Goal: Information Seeking & Learning: Learn about a topic

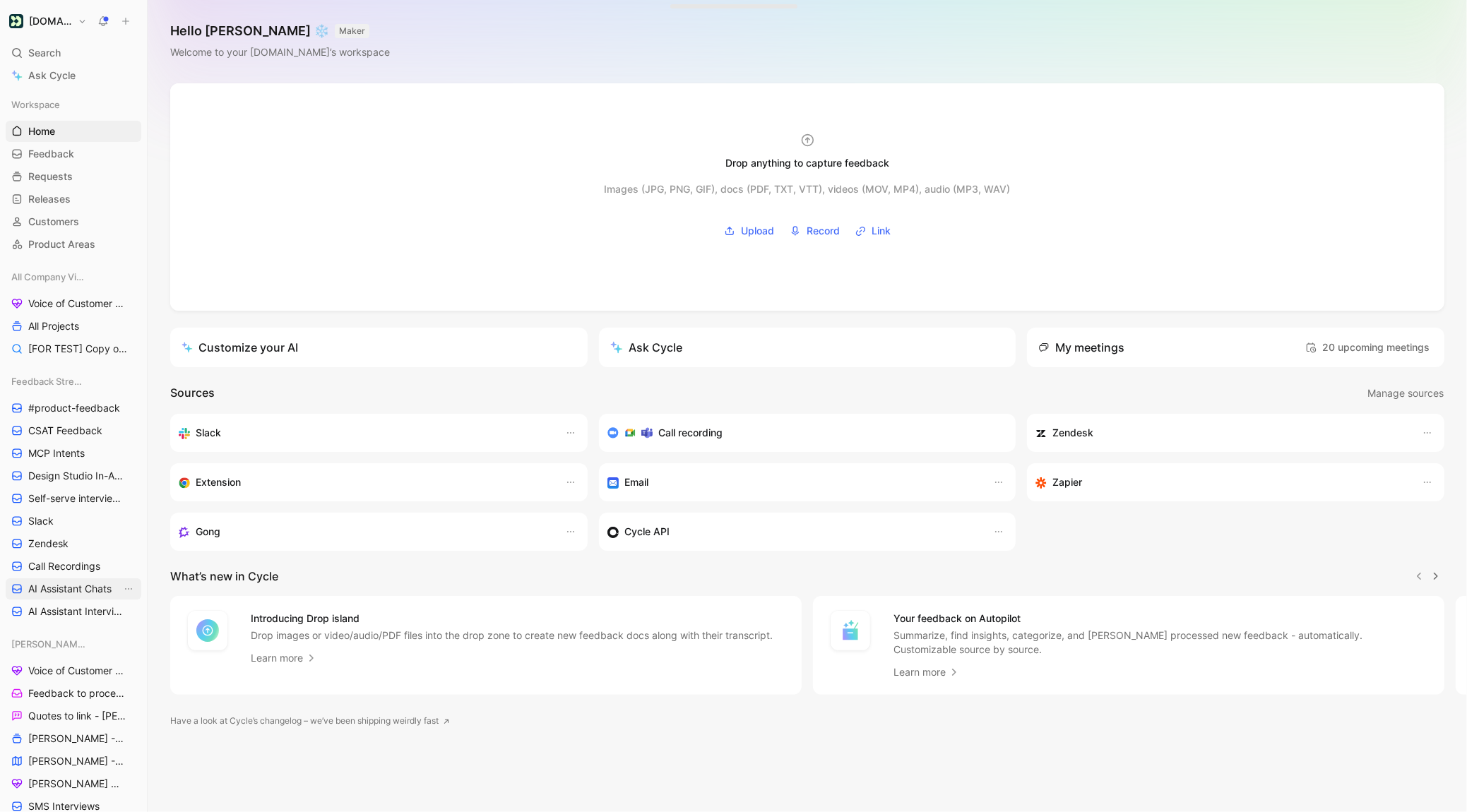
click at [85, 599] on link "AI Assistant Chats" at bounding box center [73, 589] width 136 height 21
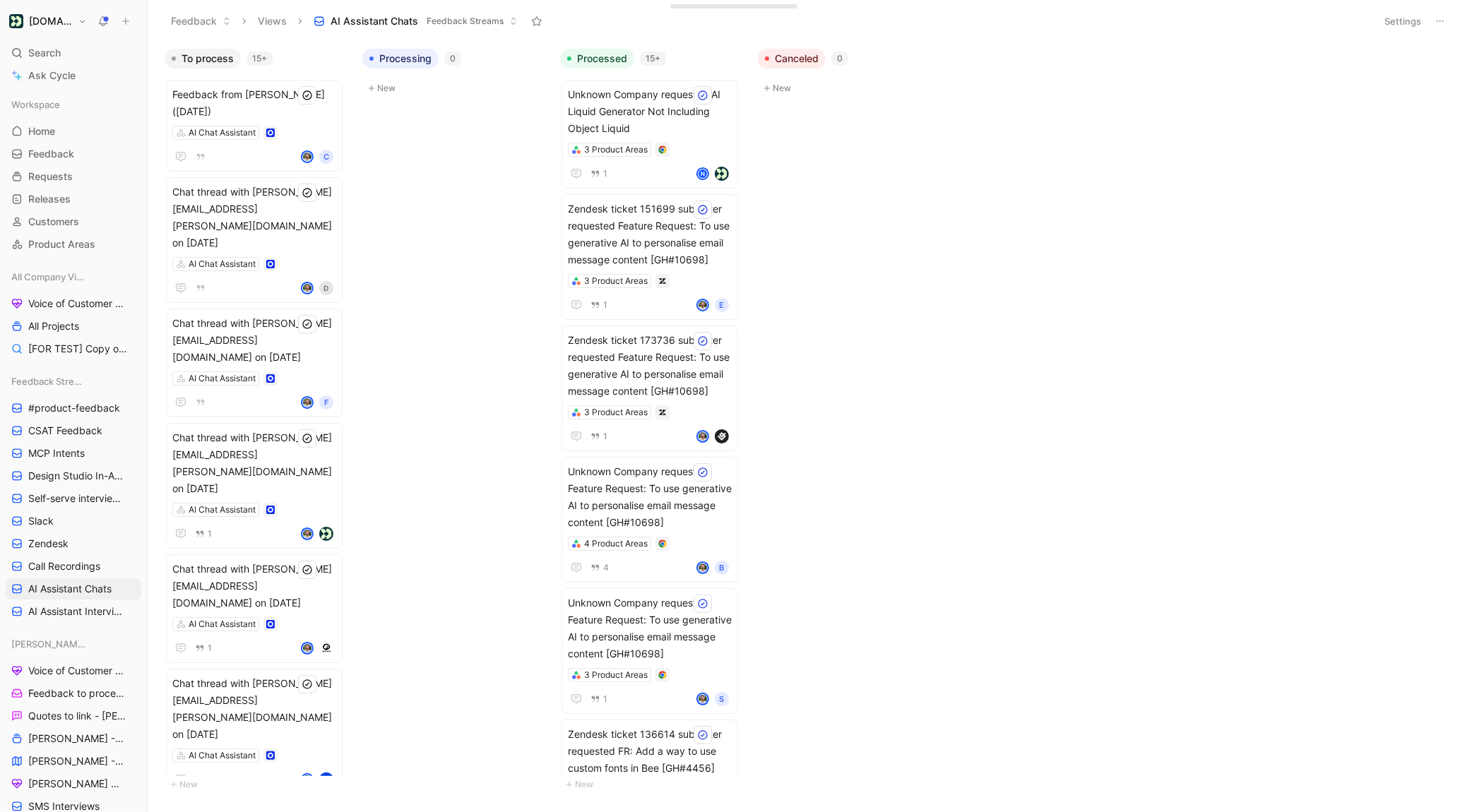
click at [1427, 23] on div "Settings" at bounding box center [1413, 21] width 72 height 20
click at [1416, 28] on button "Settings" at bounding box center [1402, 21] width 50 height 19
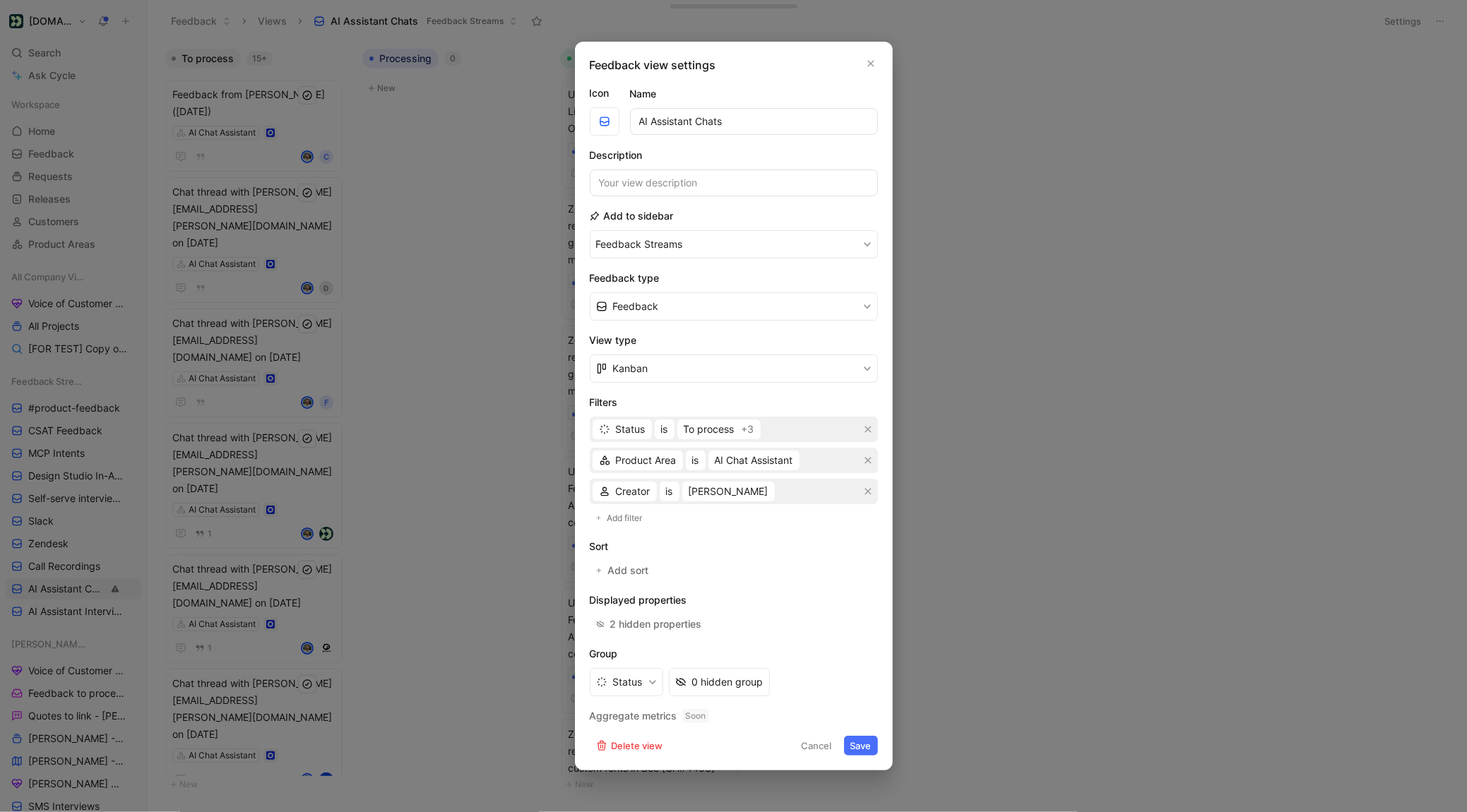
click at [819, 459] on div "Product Area is AI Chat Assistant" at bounding box center [734, 460] width 288 height 26
click at [753, 467] on span "AI Chat Assistant" at bounding box center [754, 460] width 78 height 17
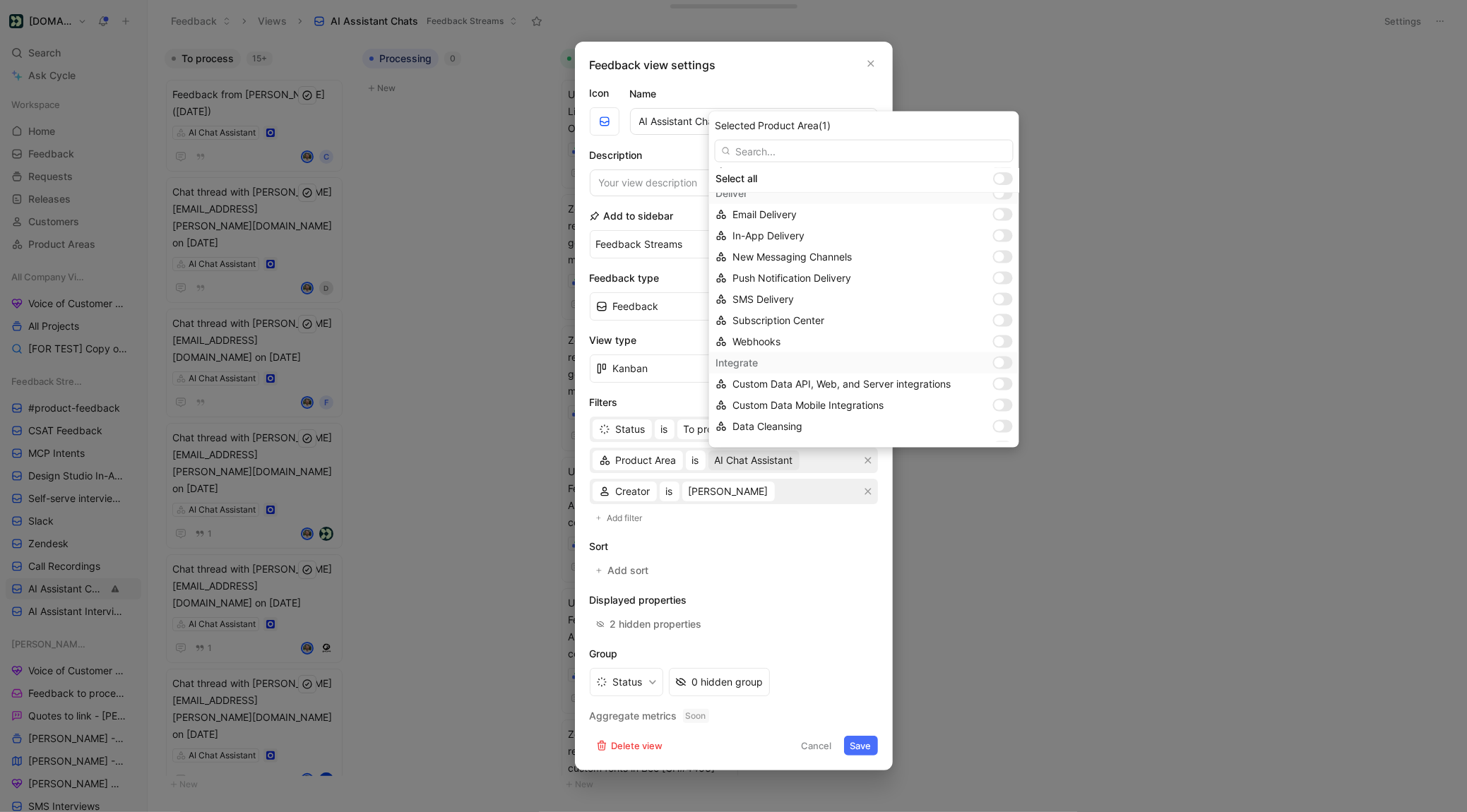
scroll to position [537, 0]
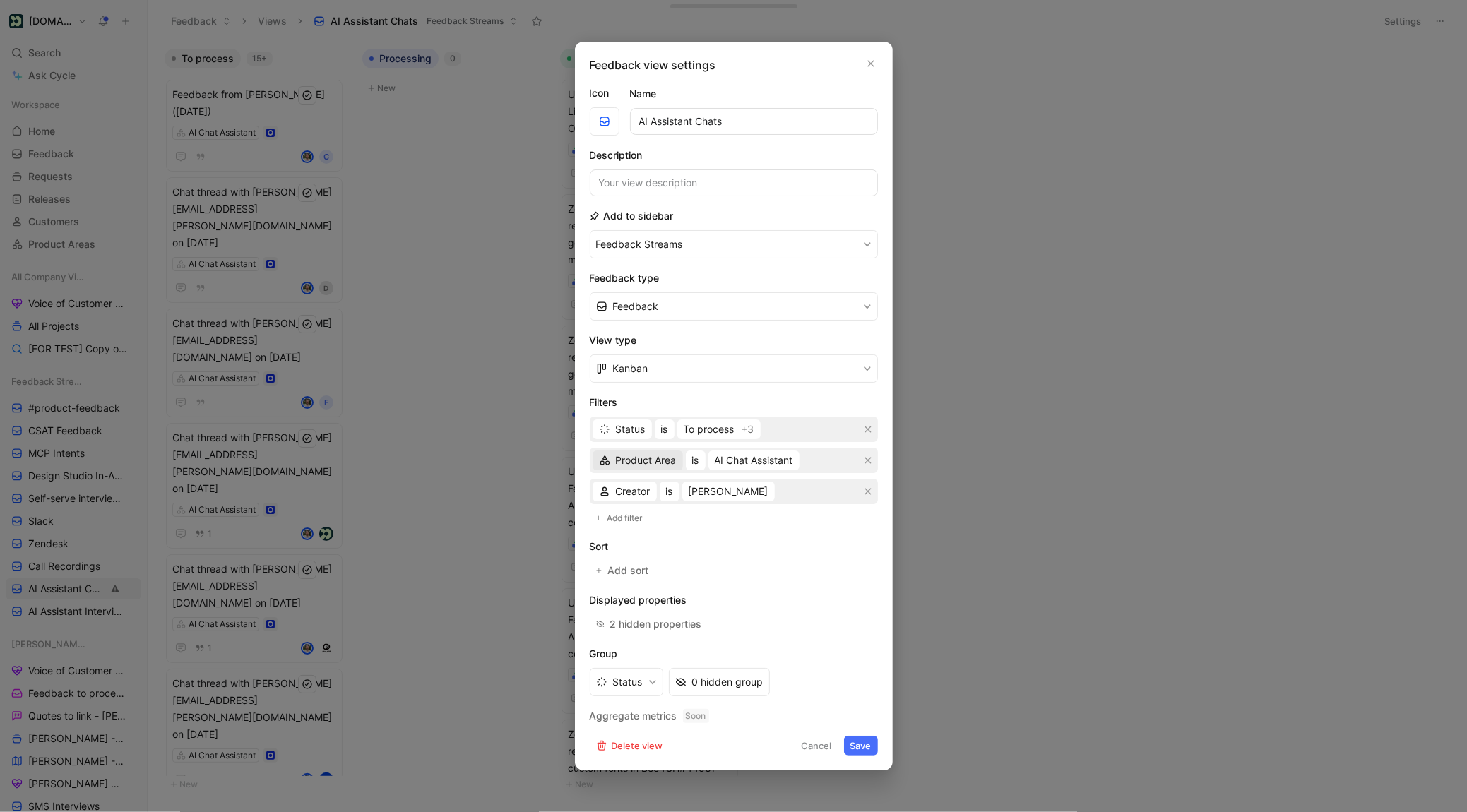
click at [640, 462] on span "Product Area" at bounding box center [646, 460] width 61 height 17
click at [299, 155] on div at bounding box center [734, 406] width 1467 height 812
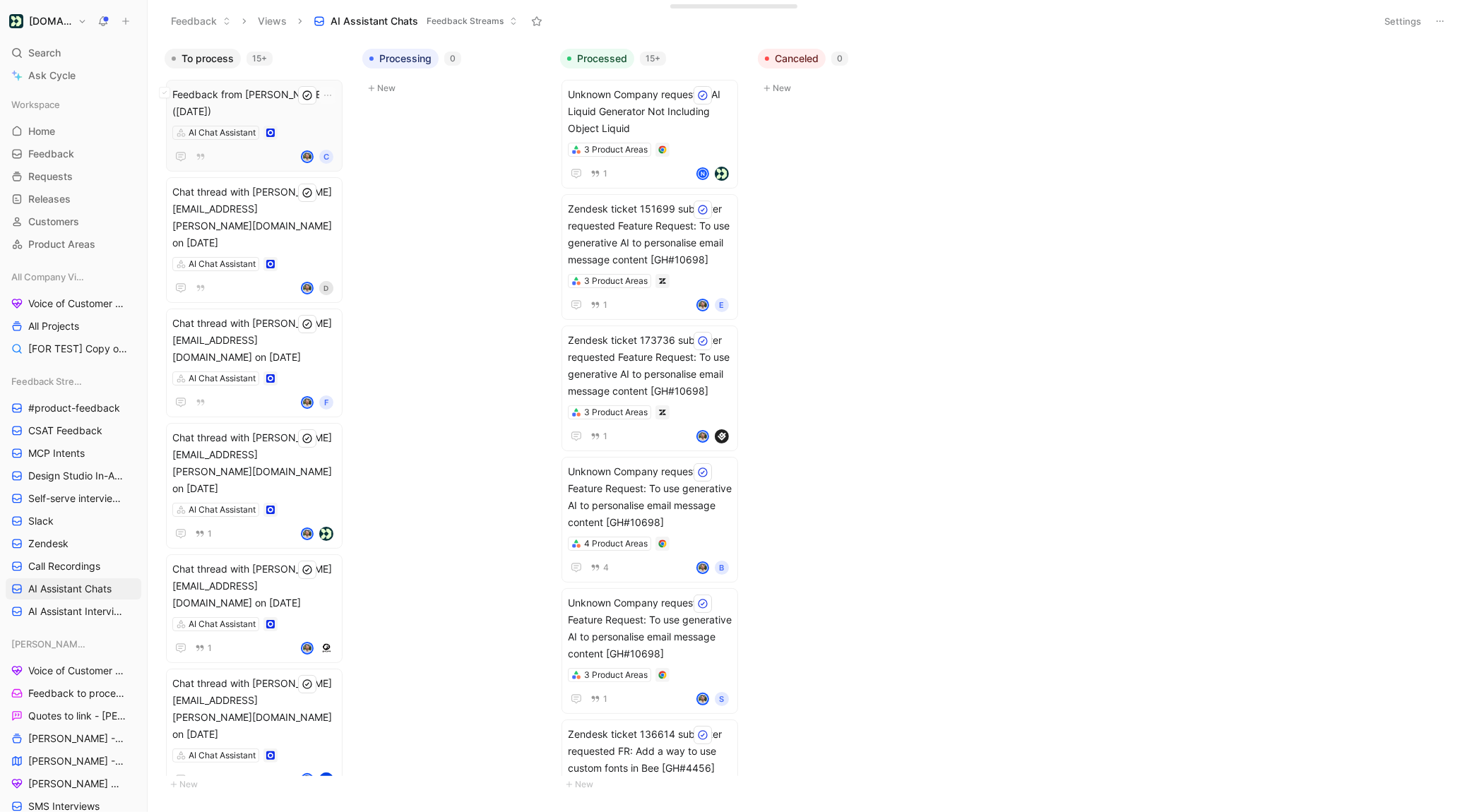
click at [299, 128] on div "AI Chat Assistant" at bounding box center [254, 133] width 164 height 14
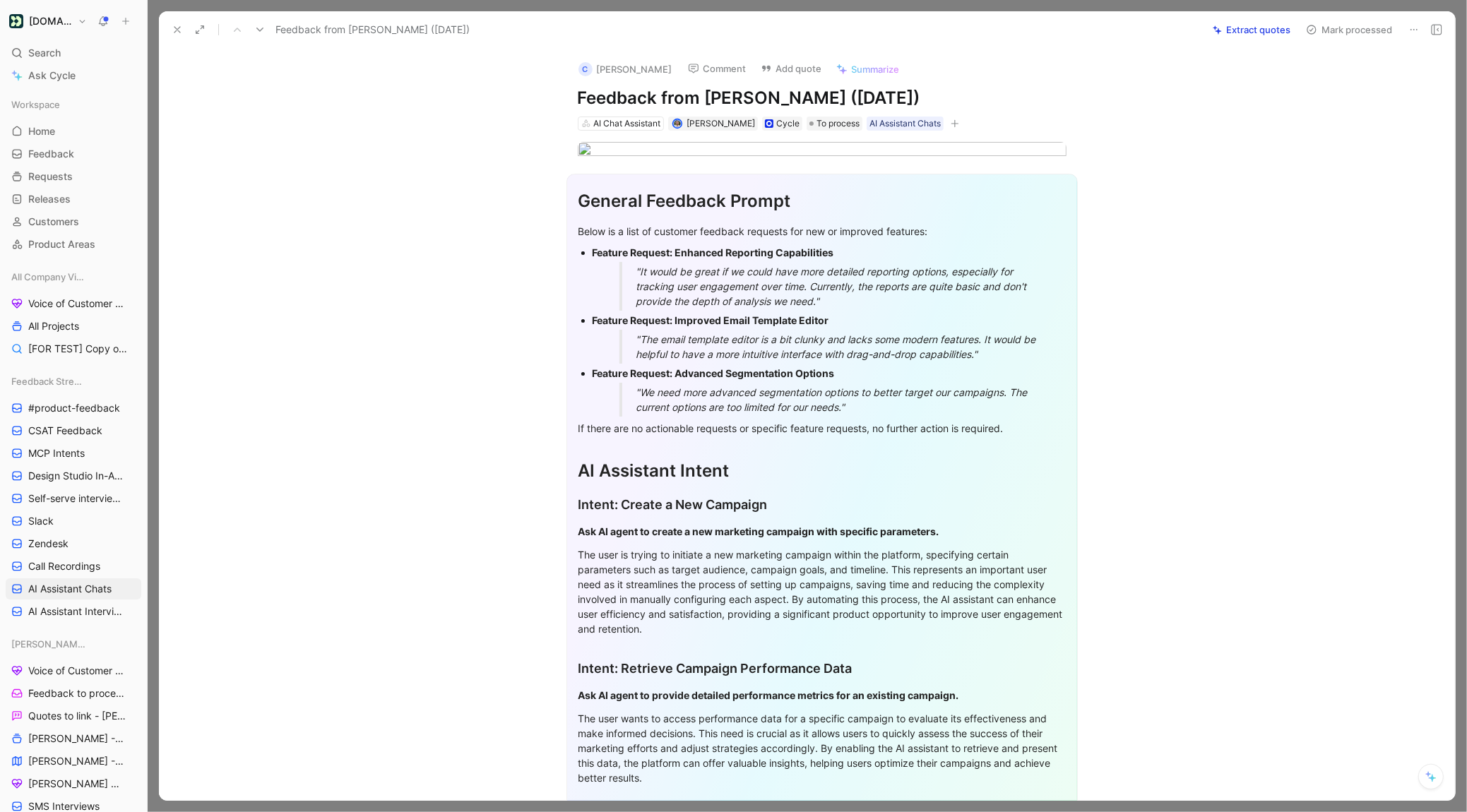
click at [177, 32] on icon at bounding box center [177, 29] width 12 height 12
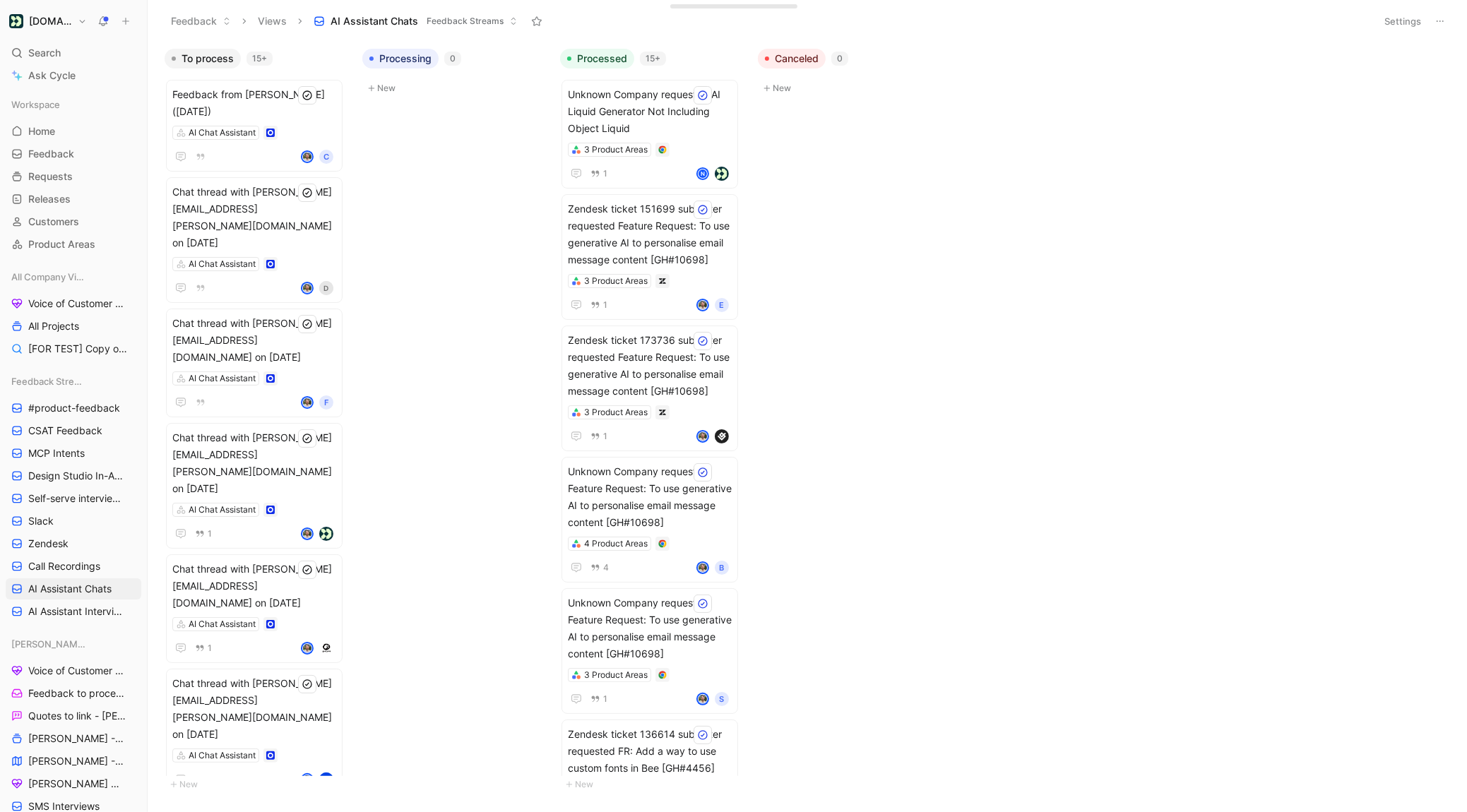
click at [1410, 26] on button "Settings" at bounding box center [1402, 21] width 50 height 19
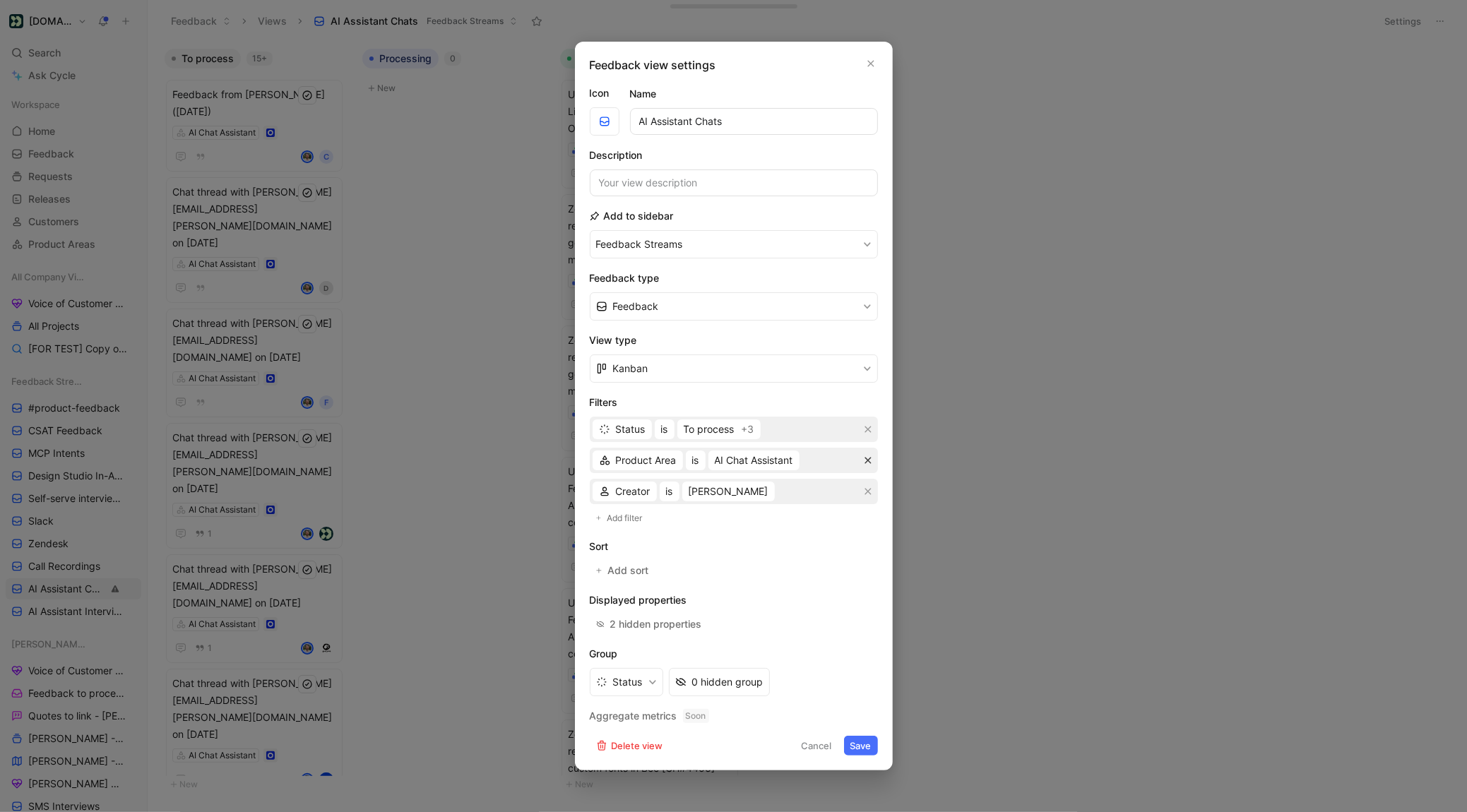
click at [871, 463] on icon "button" at bounding box center [868, 460] width 9 height 9
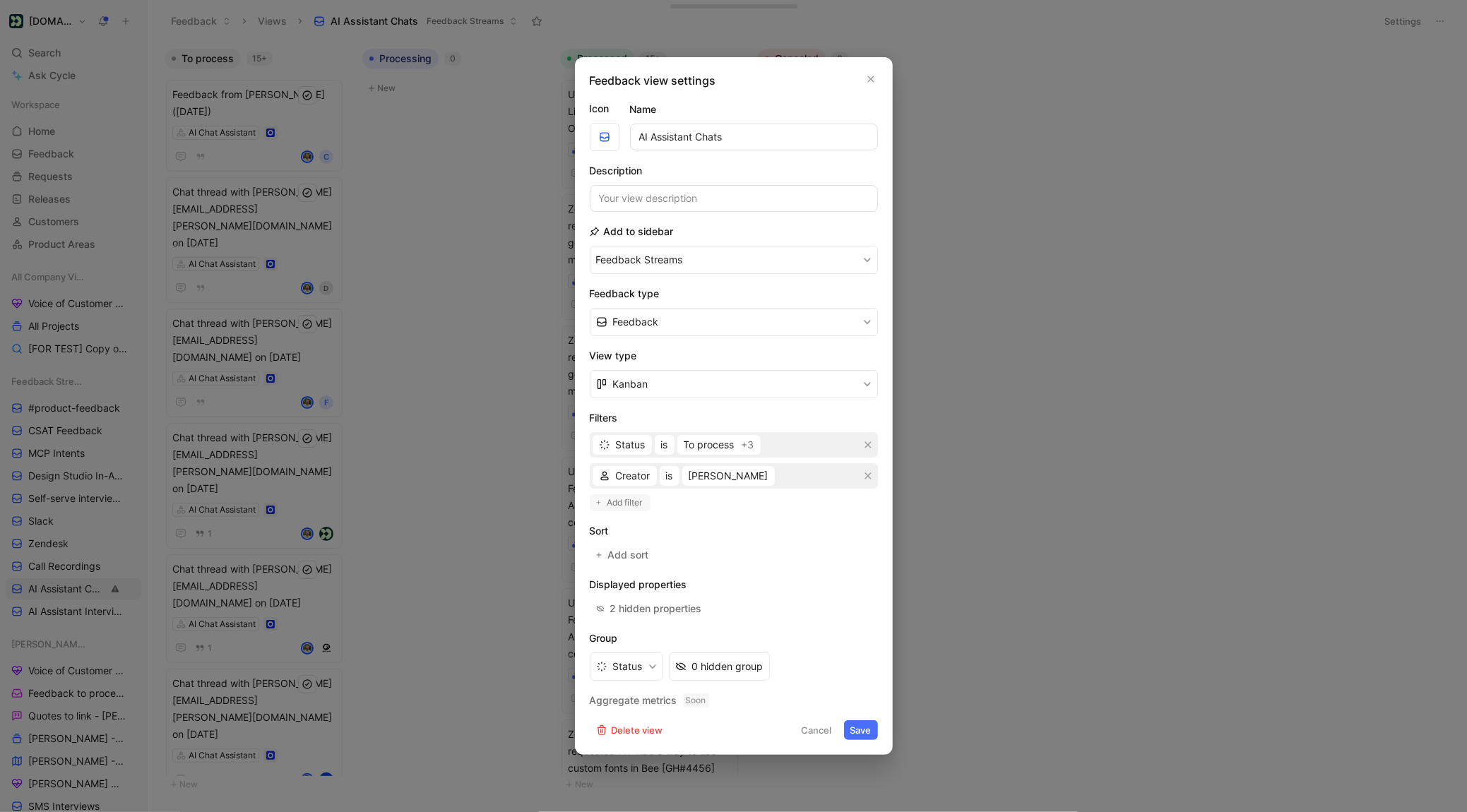
click at [628, 494] on button "Add filter" at bounding box center [620, 502] width 61 height 17
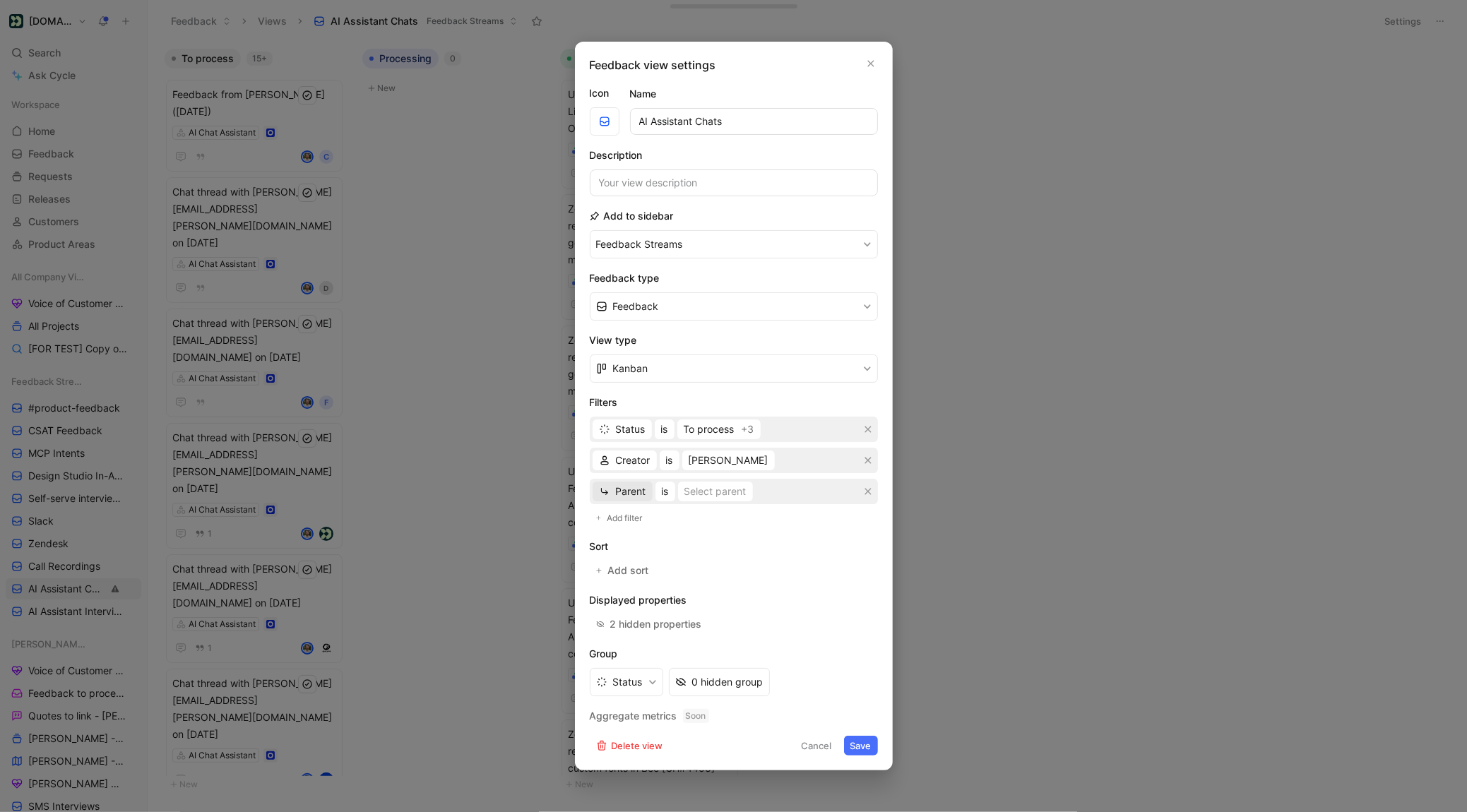
click at [625, 486] on span "Parent" at bounding box center [631, 491] width 30 height 17
click at [633, 663] on span "Stream" at bounding box center [631, 669] width 33 height 12
click at [703, 501] on div "Stream is Select values" at bounding box center [734, 491] width 288 height 26
click at [714, 491] on div "Select values" at bounding box center [718, 491] width 61 height 17
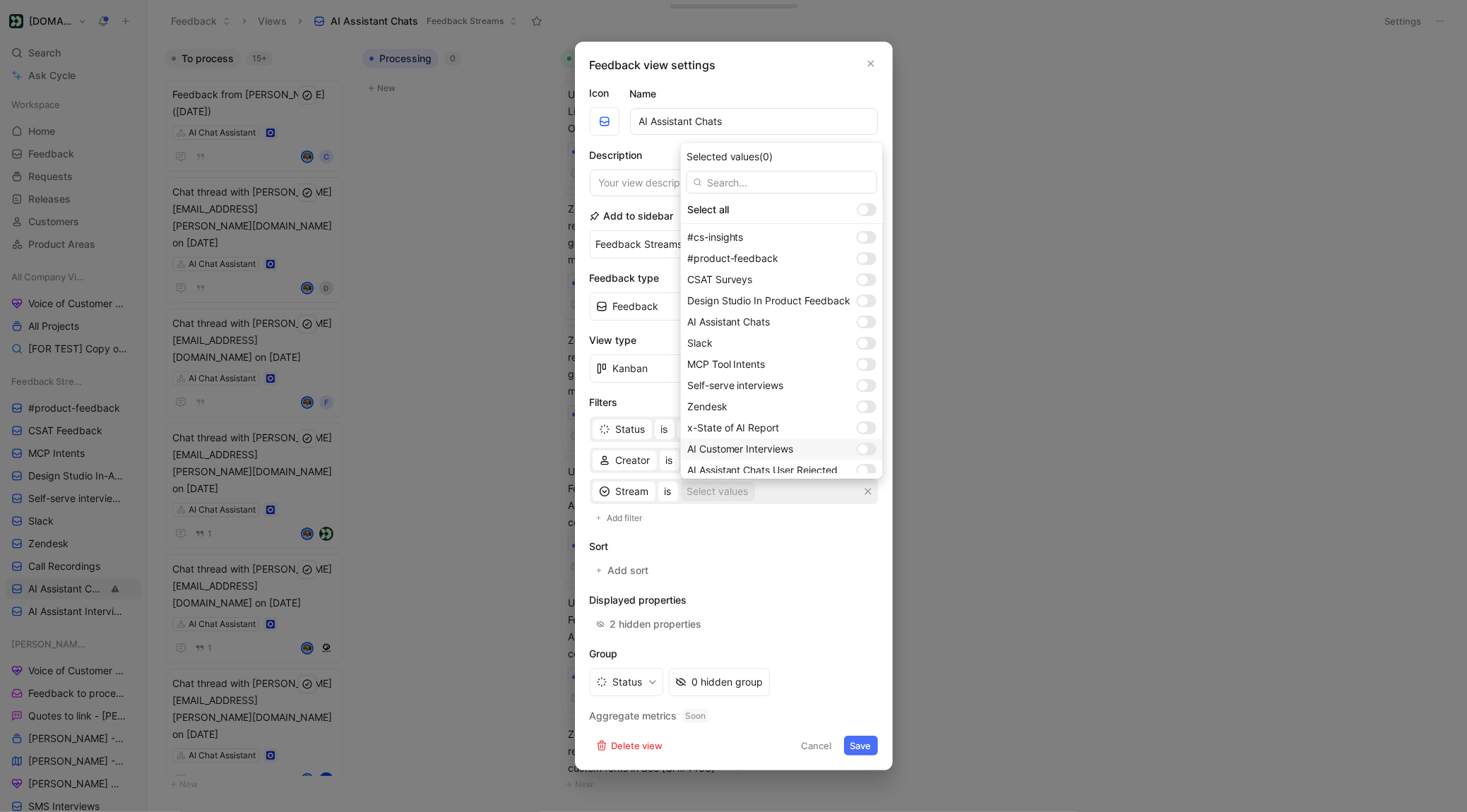
scroll to position [7, 0]
click at [866, 462] on div at bounding box center [863, 462] width 10 height 10
click at [865, 312] on div at bounding box center [863, 314] width 10 height 10
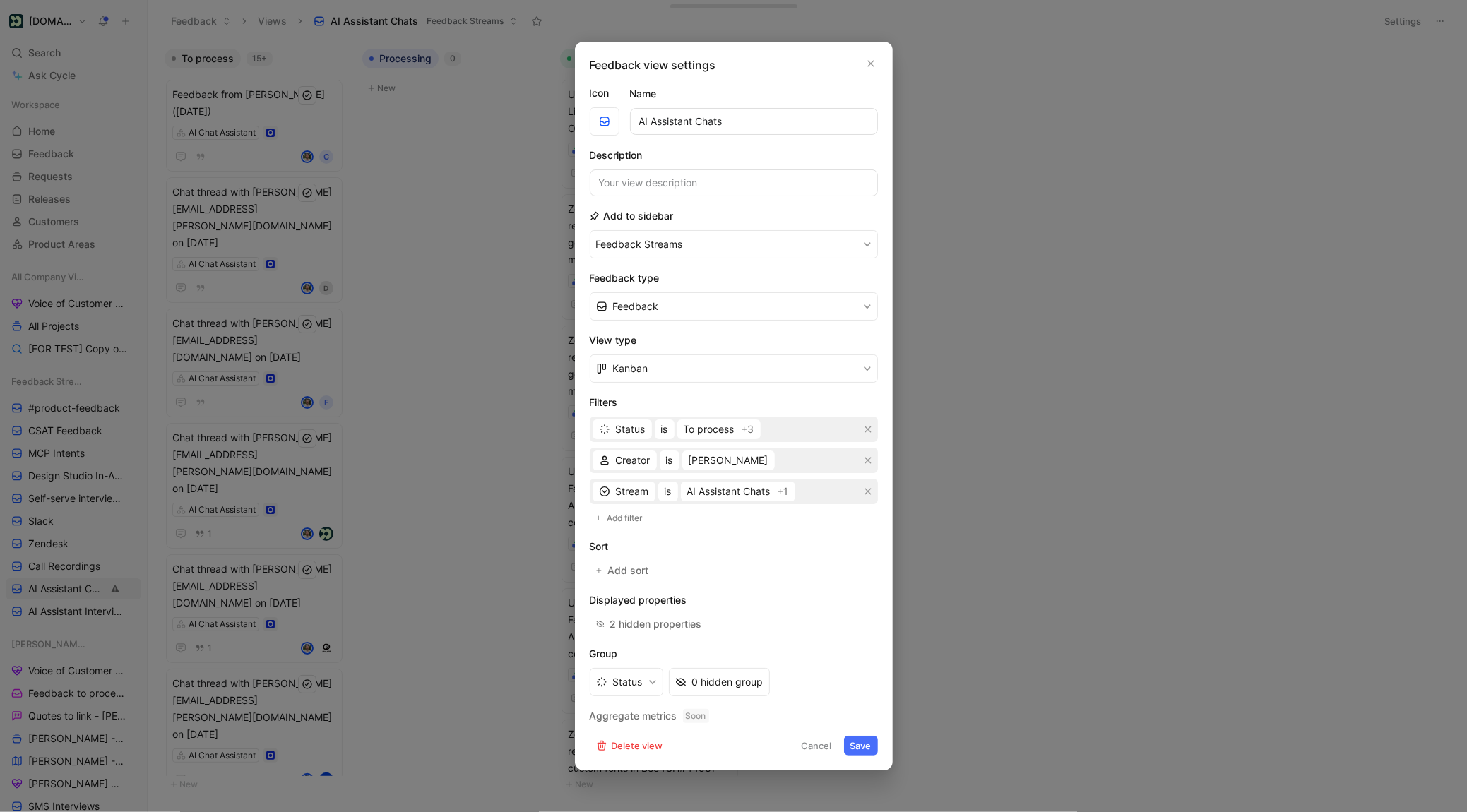
click at [861, 747] on button "Save" at bounding box center [861, 746] width 34 height 19
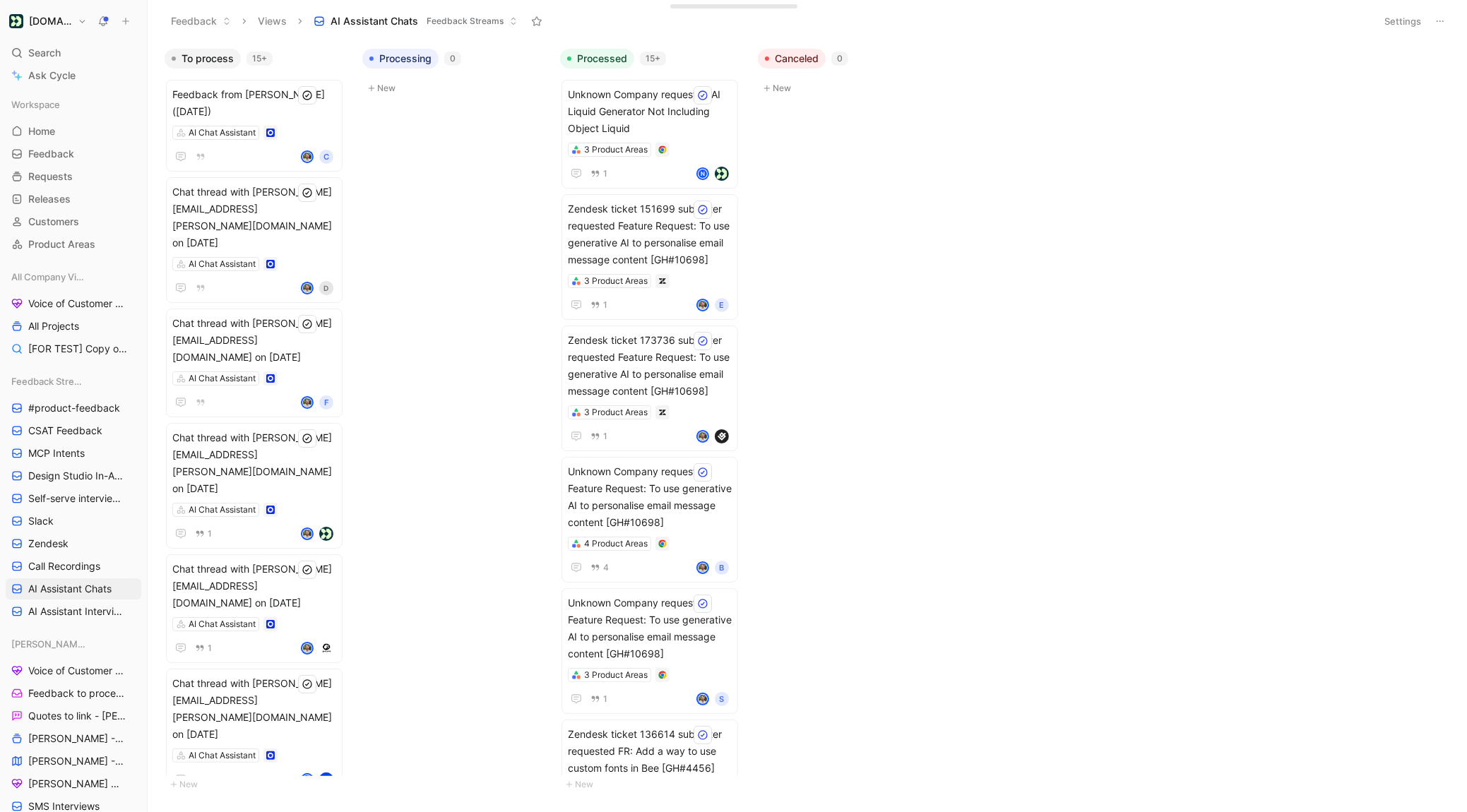
click at [1401, 25] on button "Settings" at bounding box center [1402, 21] width 50 height 19
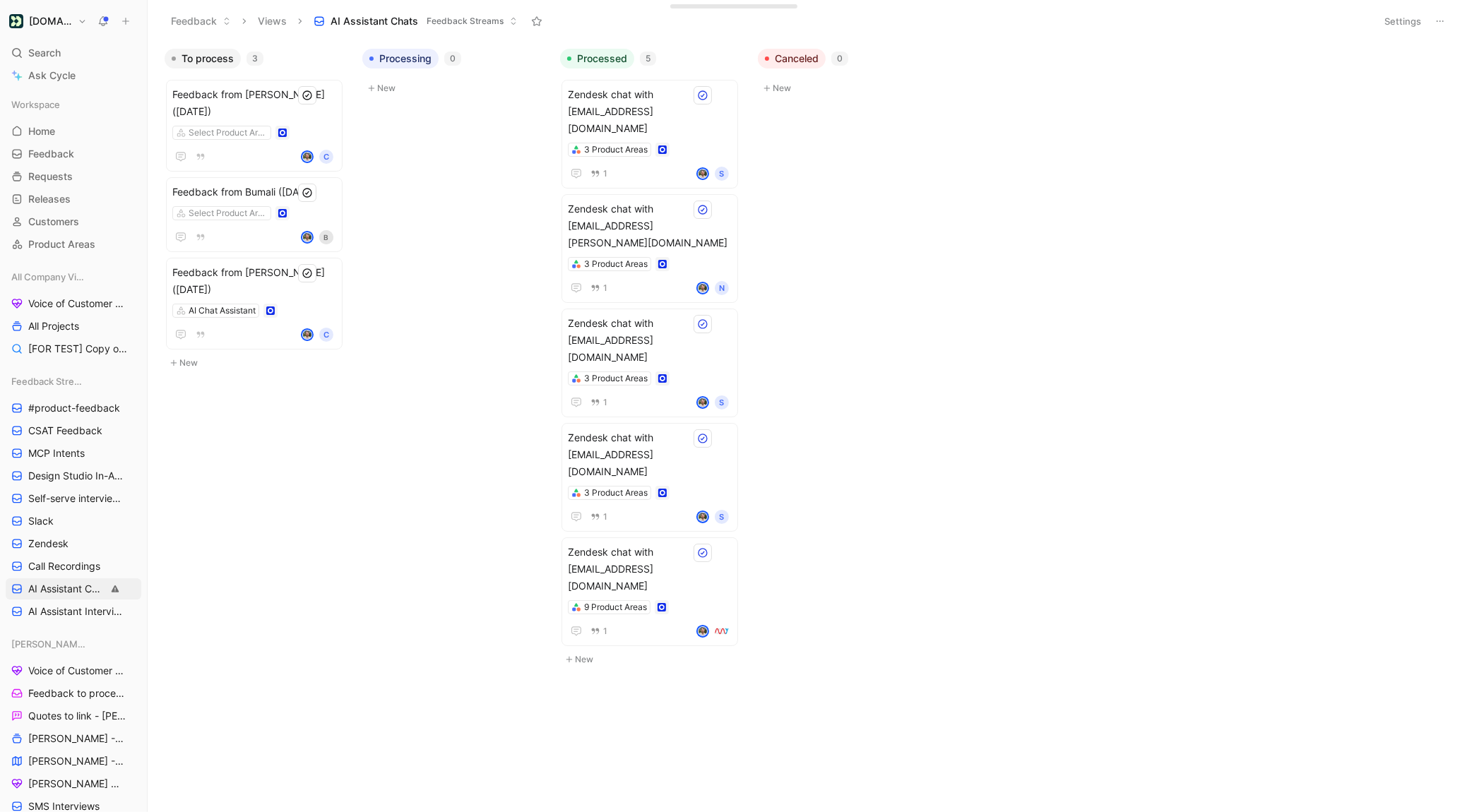
click at [439, 238] on body "[DOMAIN_NAME] Search ⌘ K Ask Cycle Workspace Home G then H Feedback G then F Re…" at bounding box center [734, 406] width 1467 height 812
click at [1411, 19] on button "Settings" at bounding box center [1402, 21] width 50 height 19
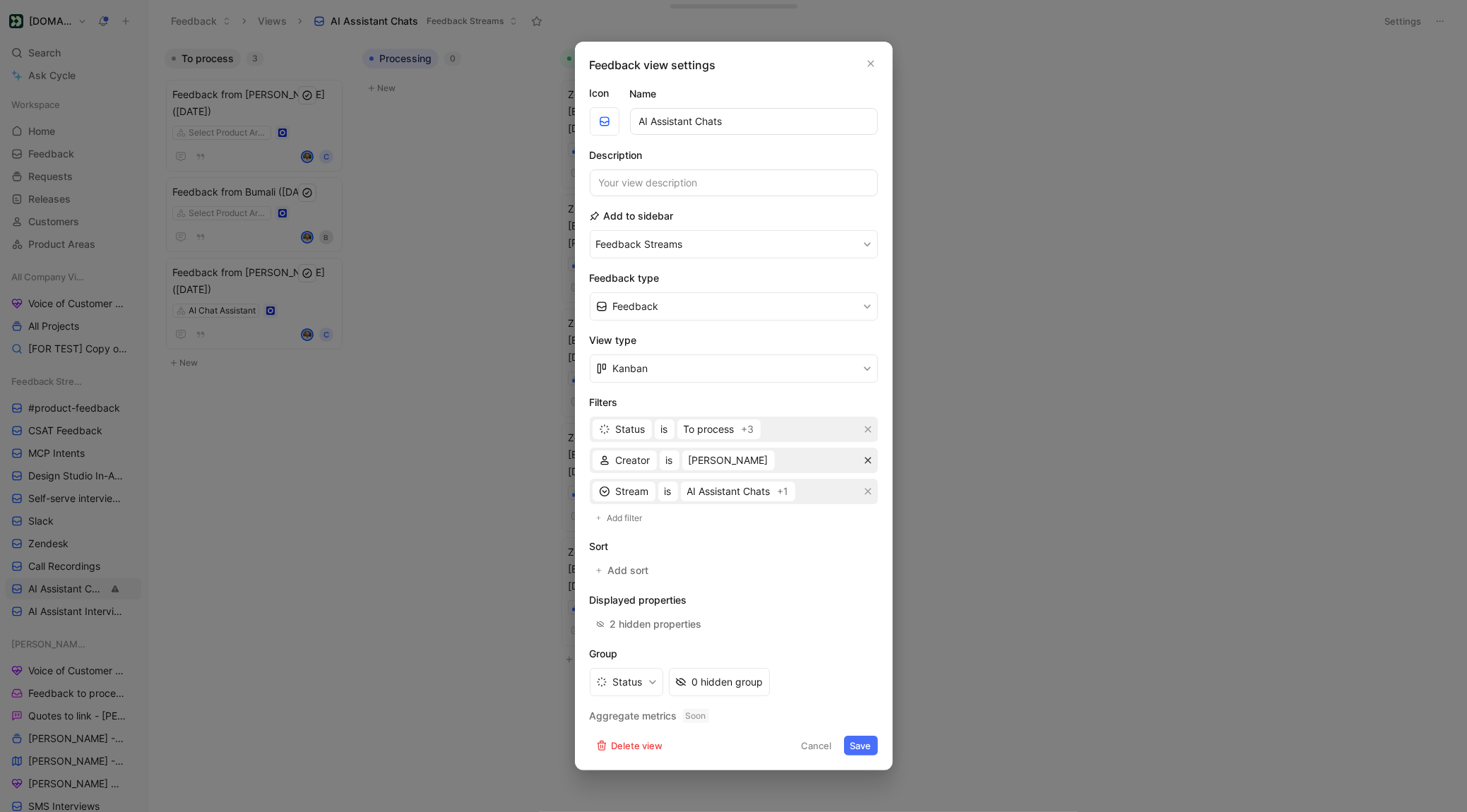
click at [870, 461] on icon "button" at bounding box center [868, 460] width 9 height 9
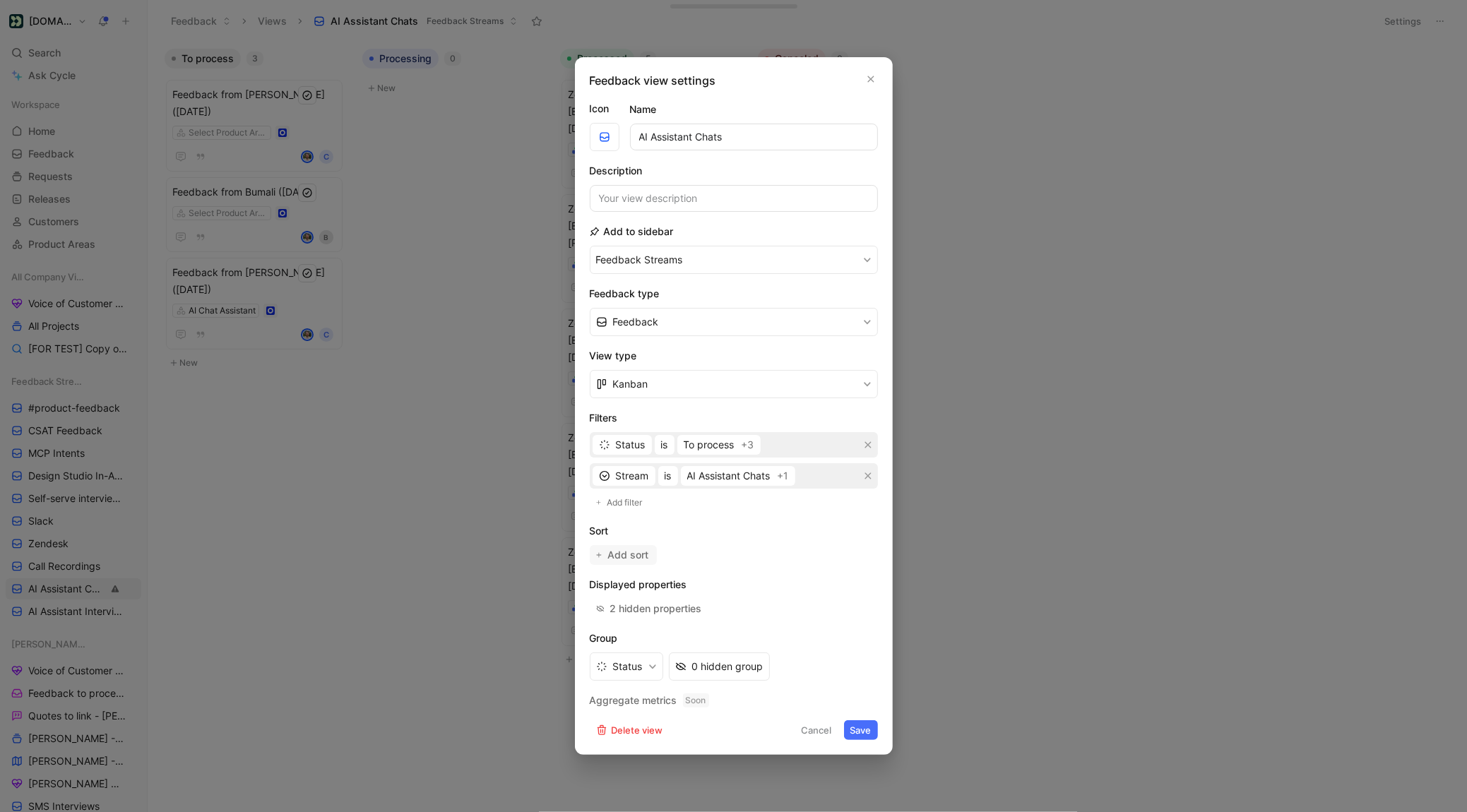
click at [611, 546] on span "Add sort" at bounding box center [629, 554] width 43 height 17
click at [708, 561] on span "Oldest" at bounding box center [710, 554] width 30 height 17
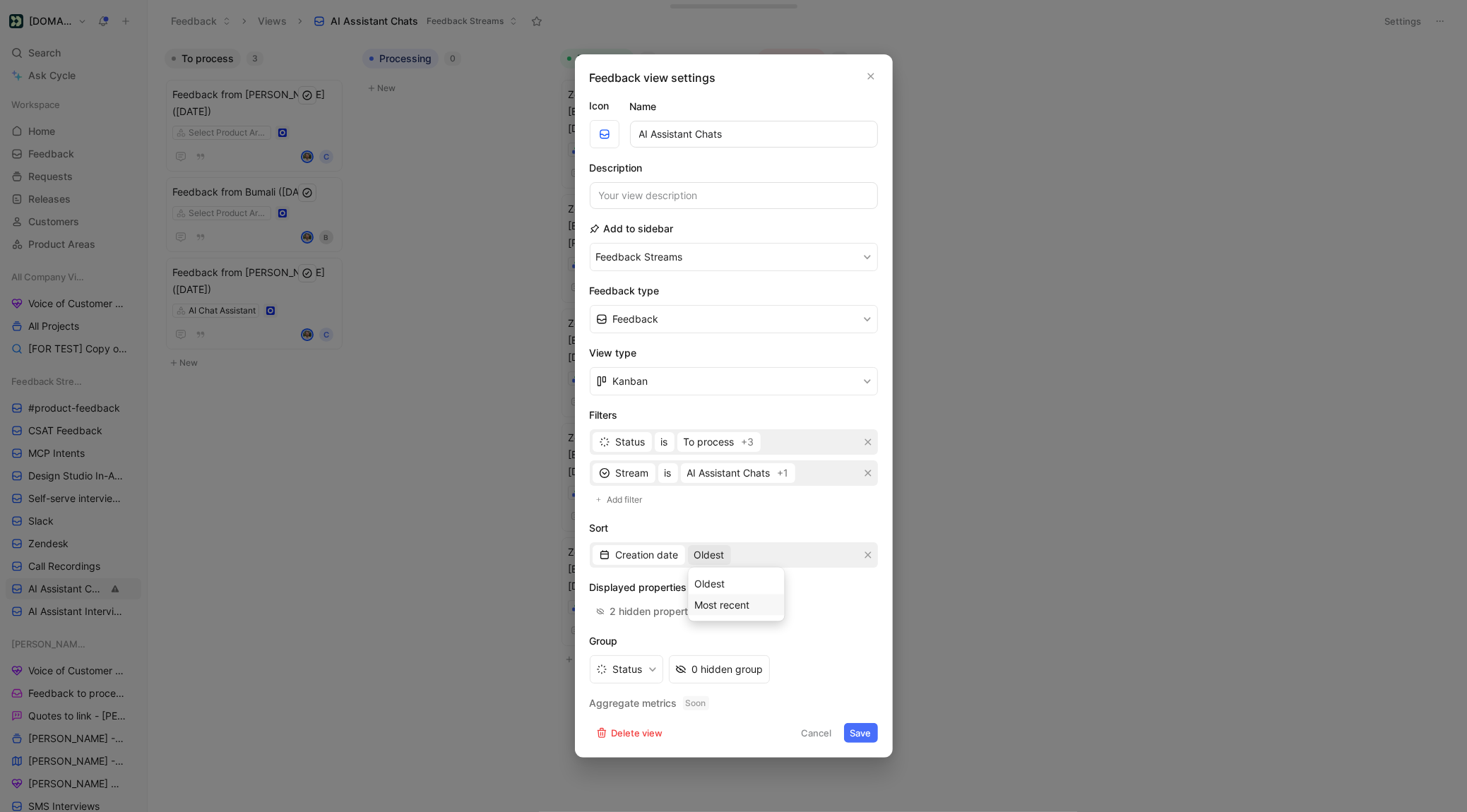
click at [716, 603] on span "Most recent" at bounding box center [722, 605] width 55 height 12
click at [865, 739] on button "Save" at bounding box center [861, 732] width 34 height 19
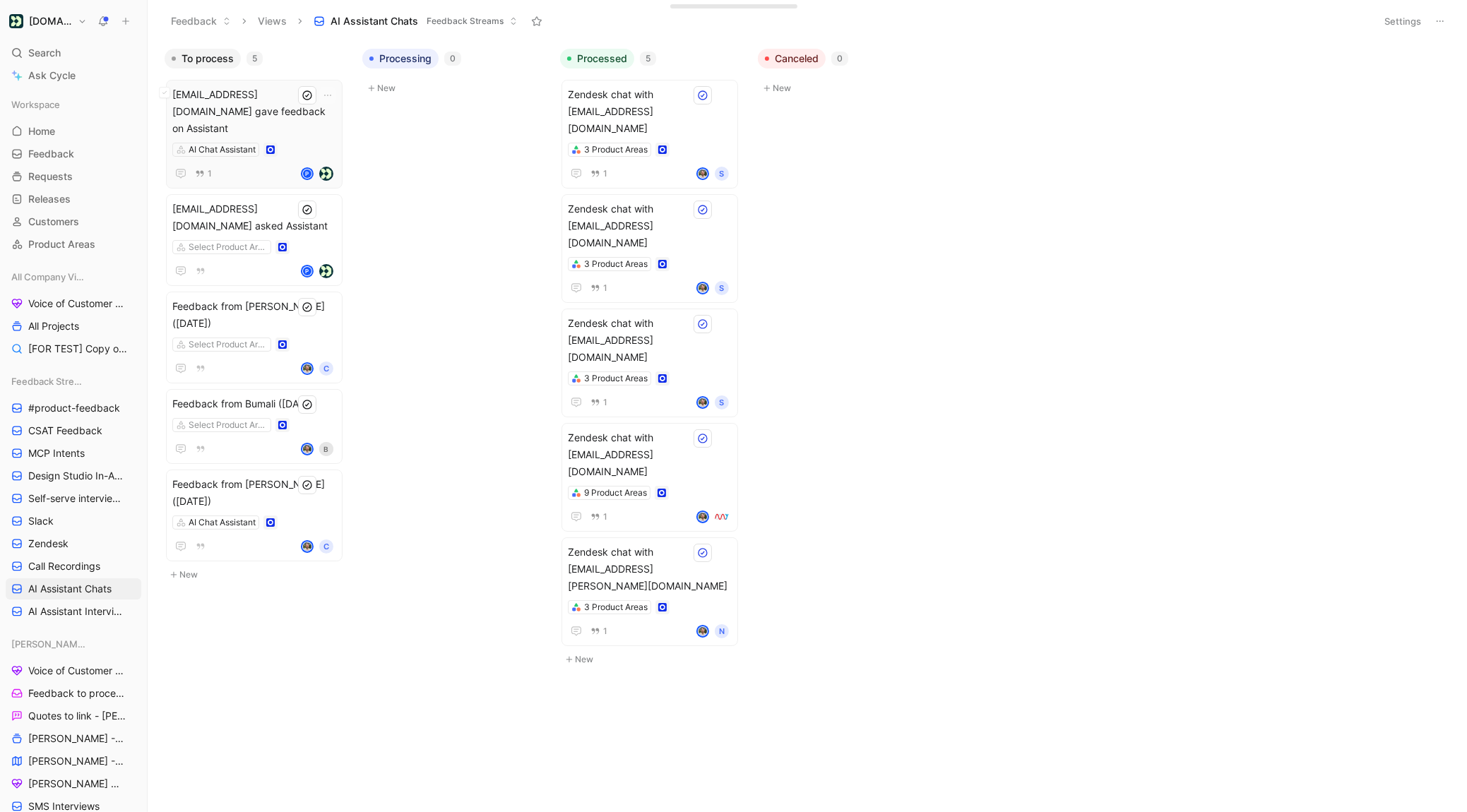
click at [298, 143] on div "AI Chat Assistant" at bounding box center [254, 150] width 164 height 14
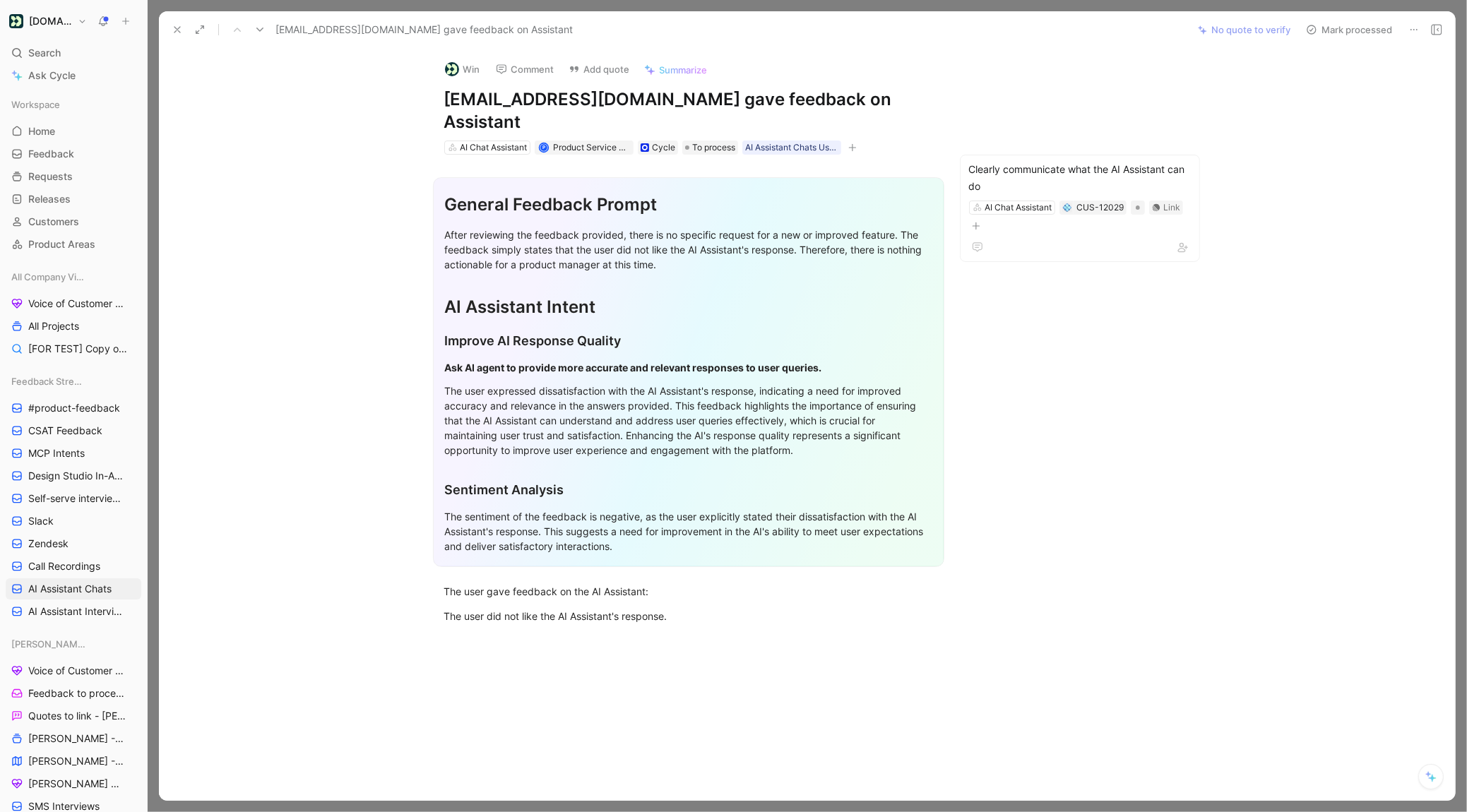
click at [173, 29] on icon at bounding box center [177, 29] width 12 height 12
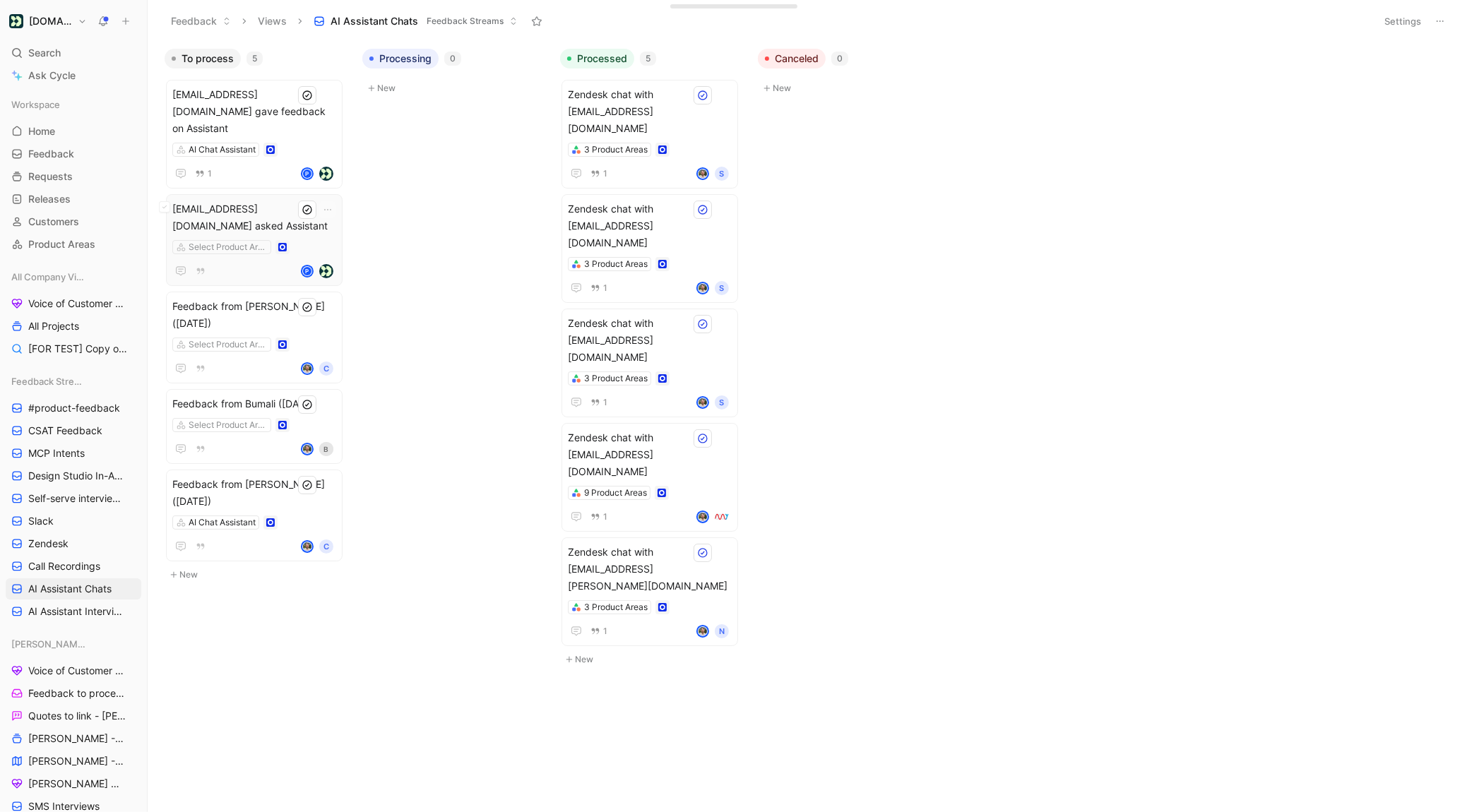
click at [277, 200] on span "[EMAIL_ADDRESS][DOMAIN_NAME] asked Assistant" at bounding box center [254, 217] width 164 height 34
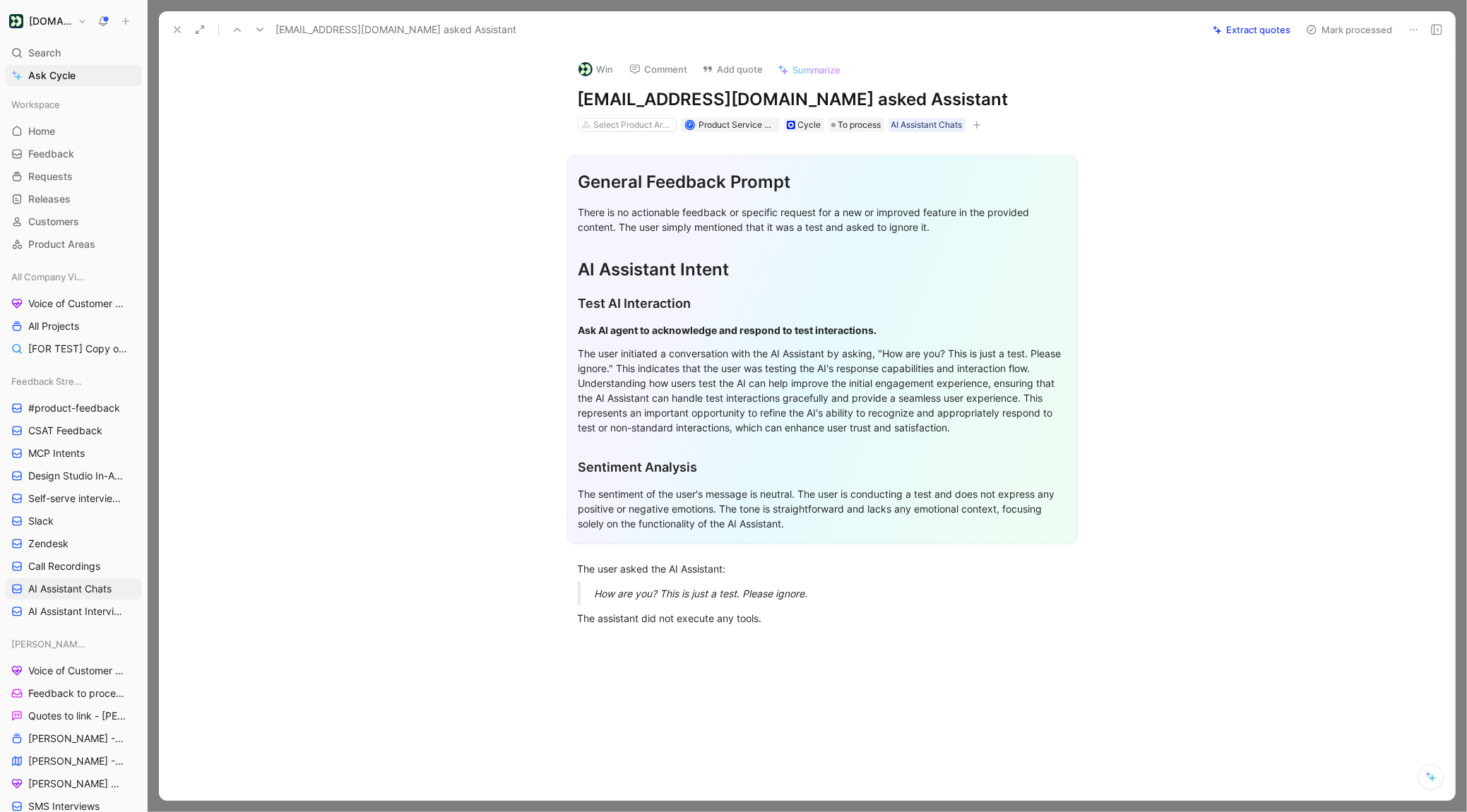
click at [172, 28] on icon at bounding box center [177, 29] width 12 height 12
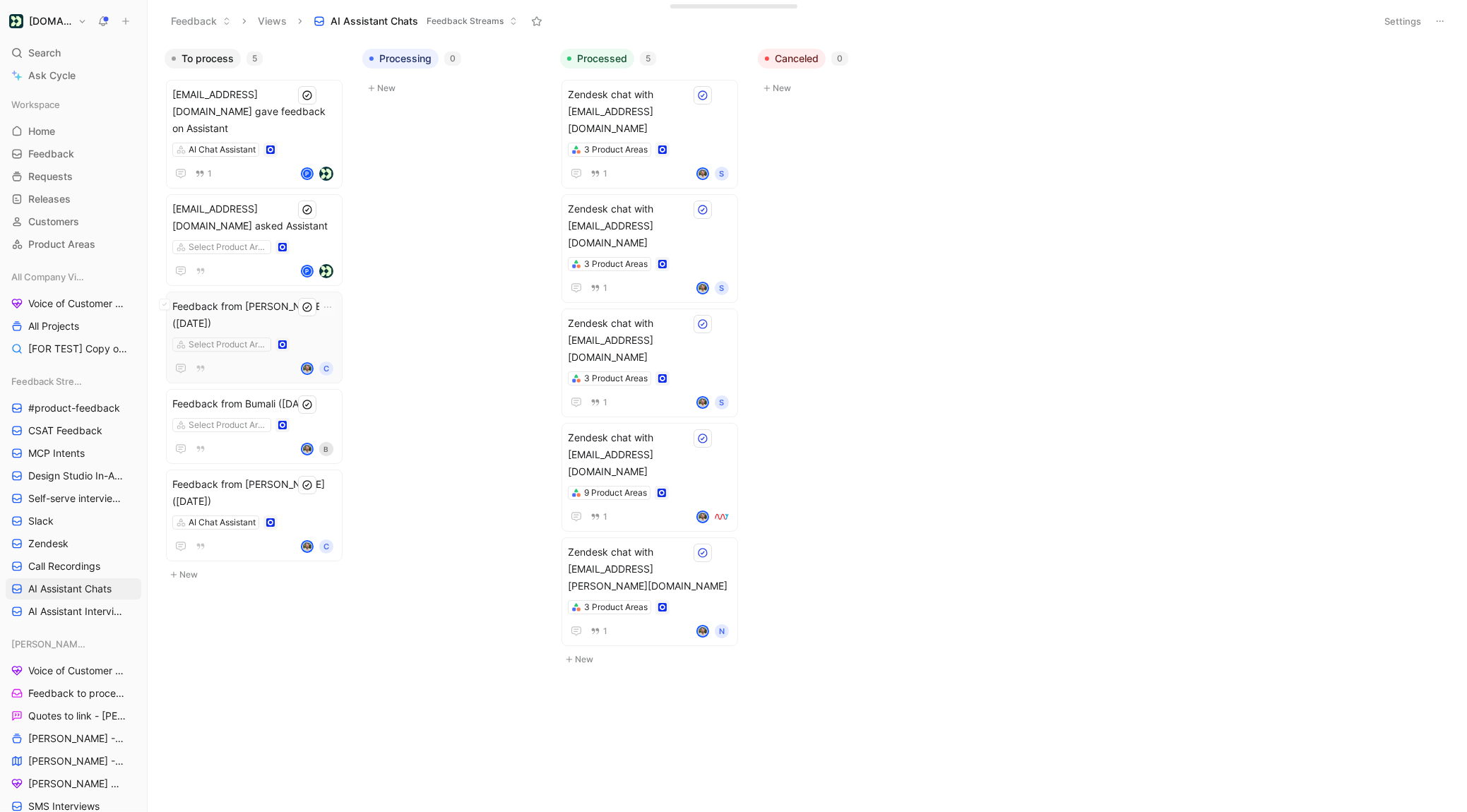
click at [294, 298] on span "Feedback from [PERSON_NAME] ([DATE])" at bounding box center [254, 314] width 164 height 34
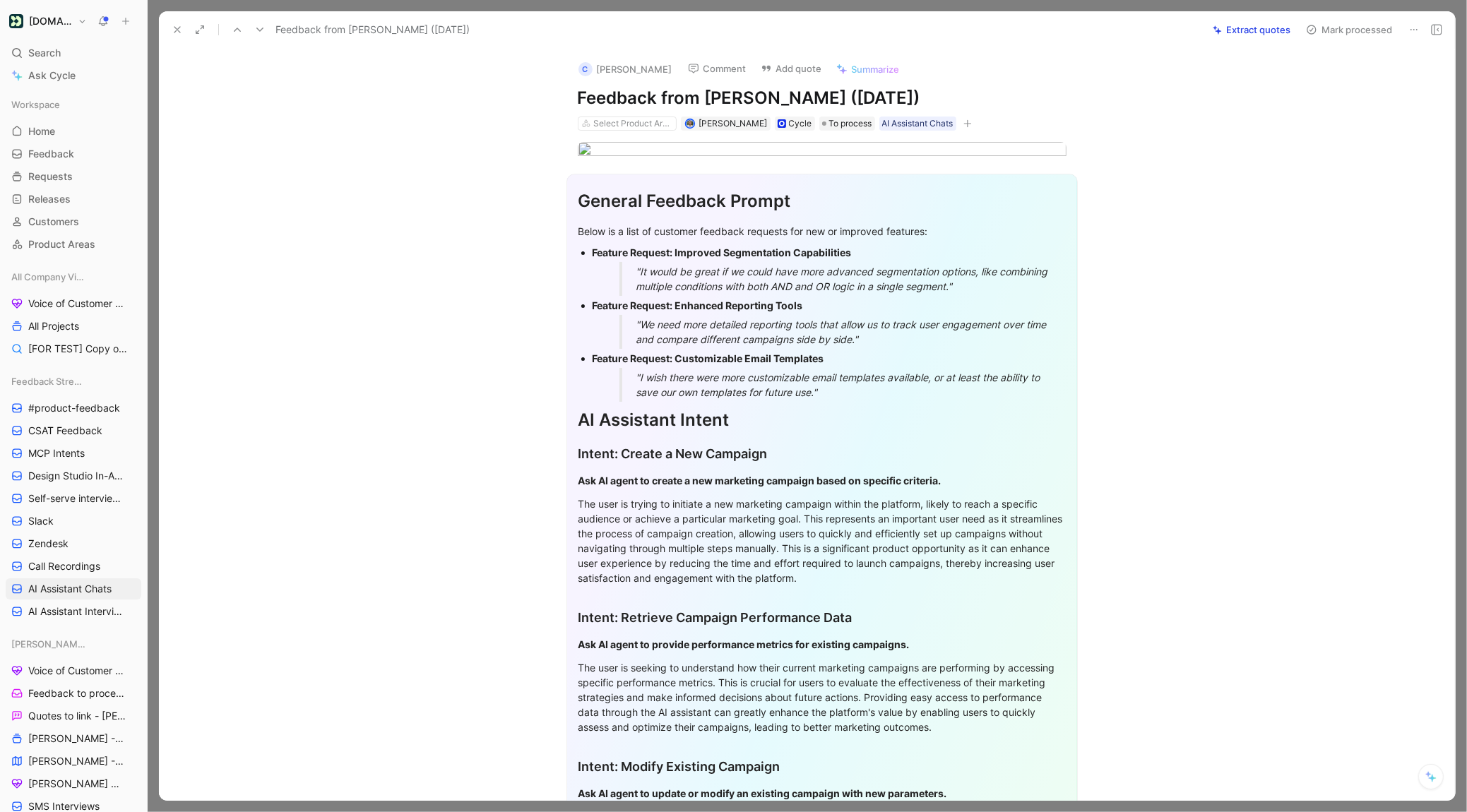
click at [182, 26] on icon at bounding box center [177, 29] width 12 height 12
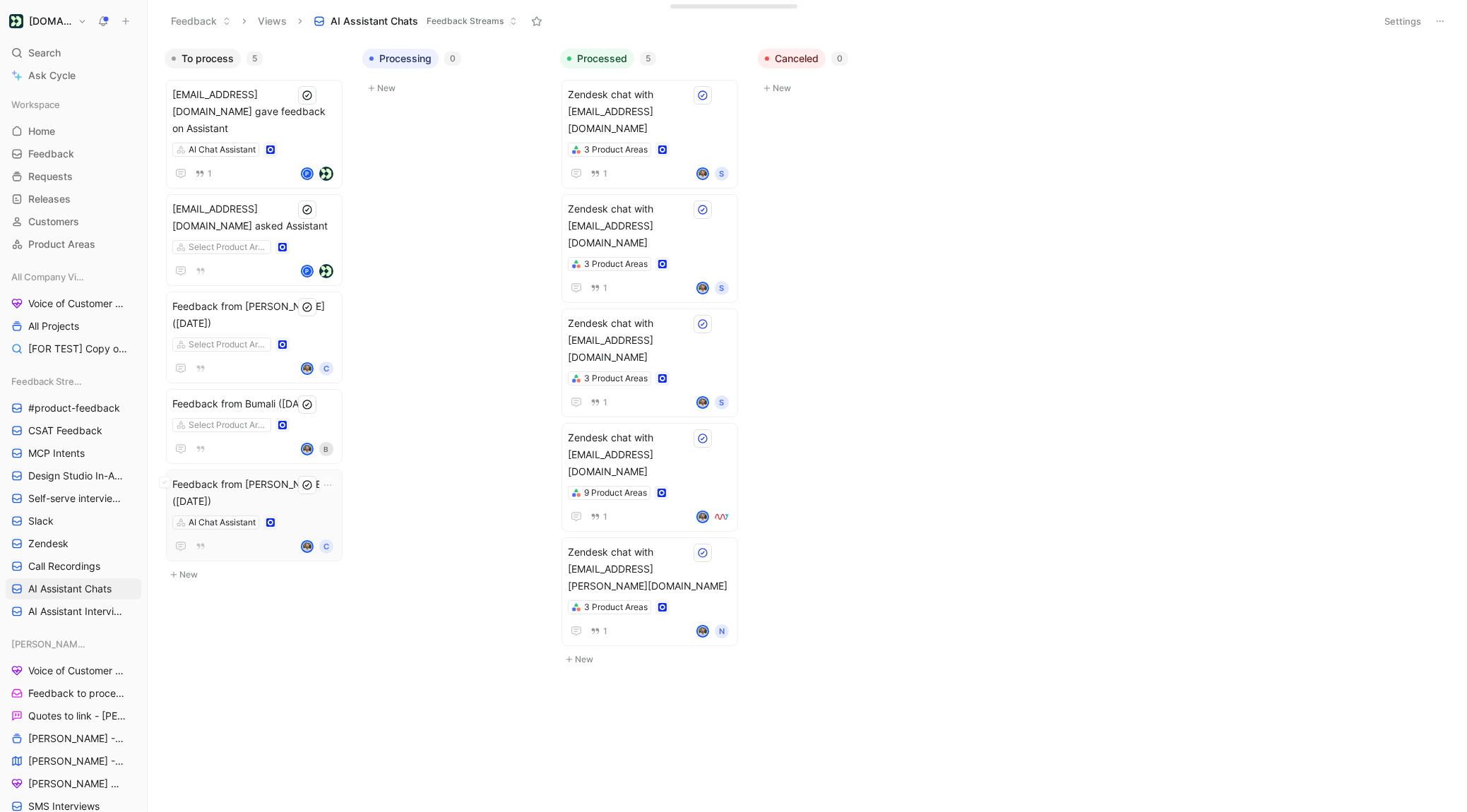
click at [320, 494] on div "Feedback from [PERSON_NAME] ([DATE]) AI Chat Assistant C" at bounding box center [254, 514] width 164 height 79
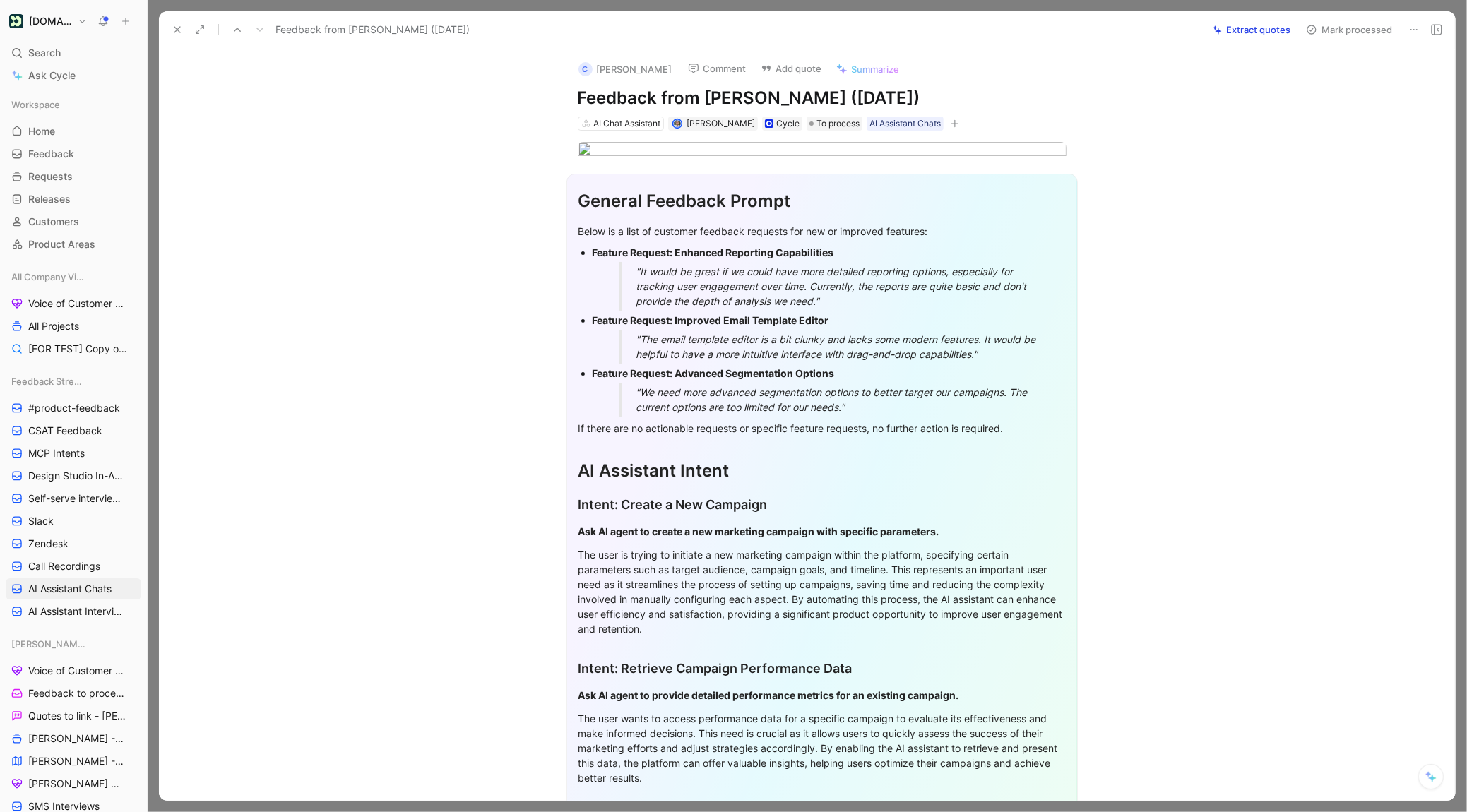
click at [177, 33] on icon at bounding box center [177, 29] width 12 height 12
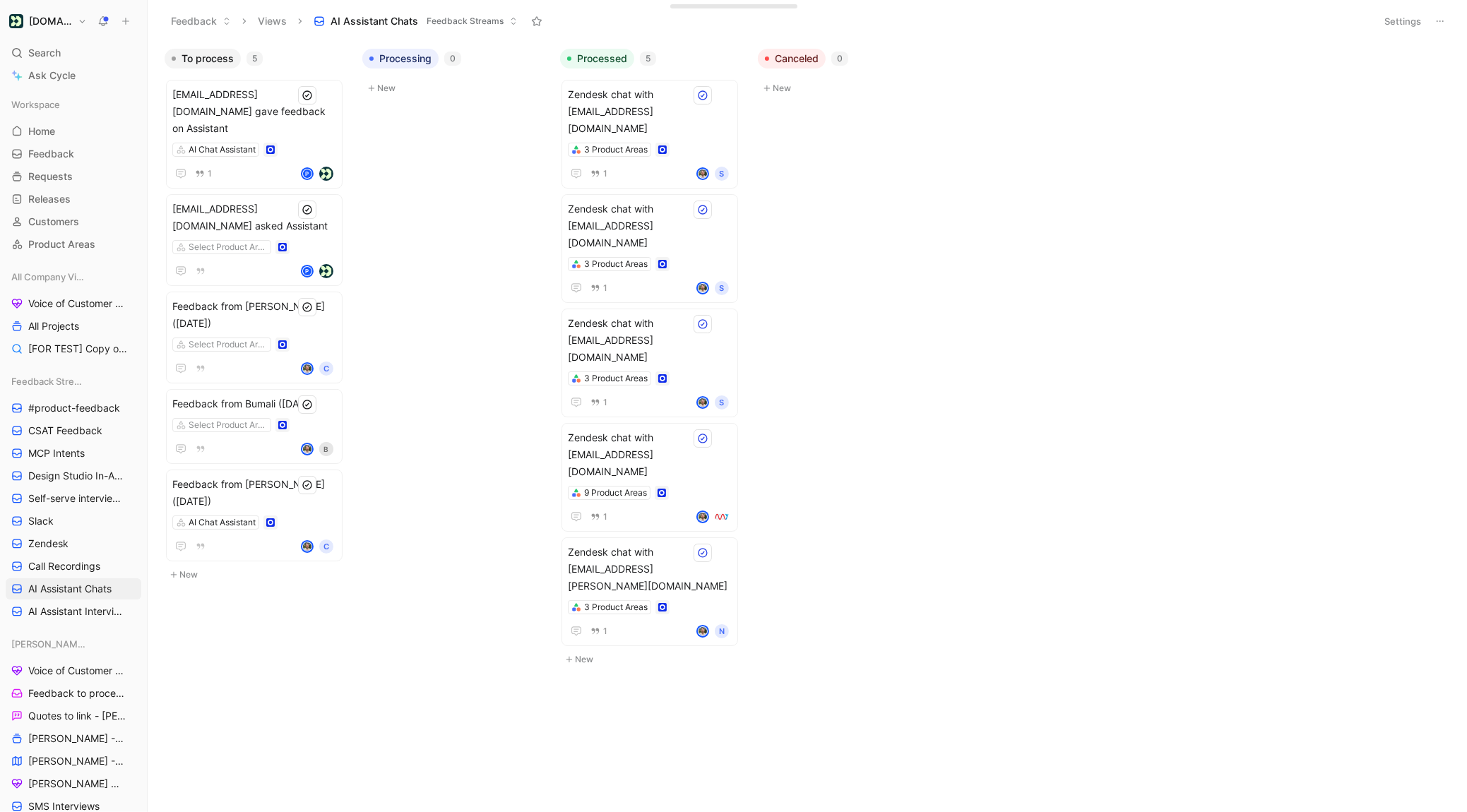
click at [1404, 26] on button "Settings" at bounding box center [1402, 21] width 50 height 19
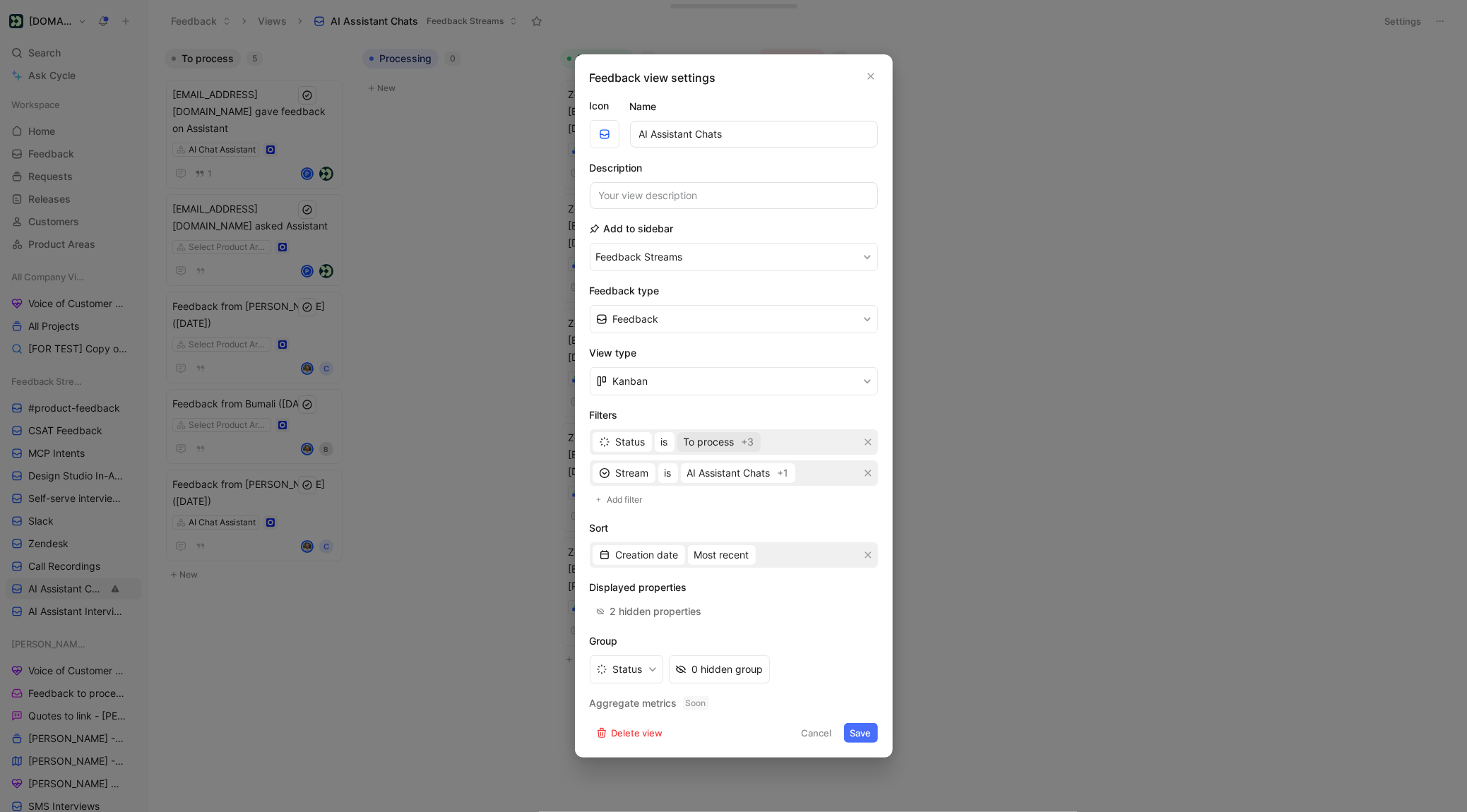
click at [710, 434] on span "To process" at bounding box center [709, 441] width 50 height 17
click at [742, 528] on h2 "Sort" at bounding box center [734, 528] width 288 height 17
click at [850, 661] on div "Status 0 hidden group" at bounding box center [734, 669] width 288 height 28
click at [865, 732] on button "Save" at bounding box center [861, 732] width 34 height 19
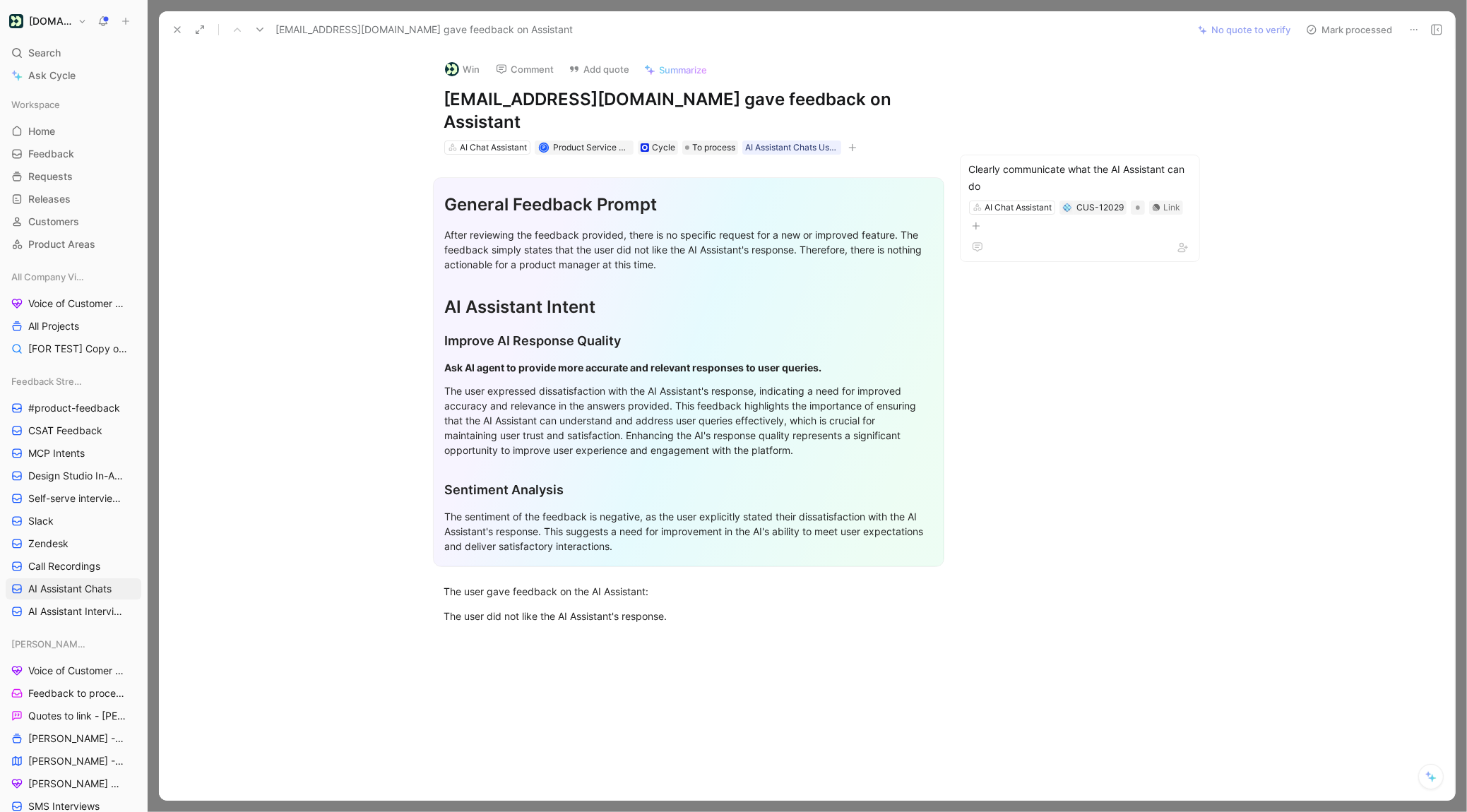
click at [222, 110] on div "Win Comment Add quote Summarize [EMAIL_ADDRESS][DOMAIN_NAME] gave feedback on A…" at bounding box center [806, 424] width 1296 height 752
click at [254, 35] on icon at bounding box center [260, 29] width 12 height 12
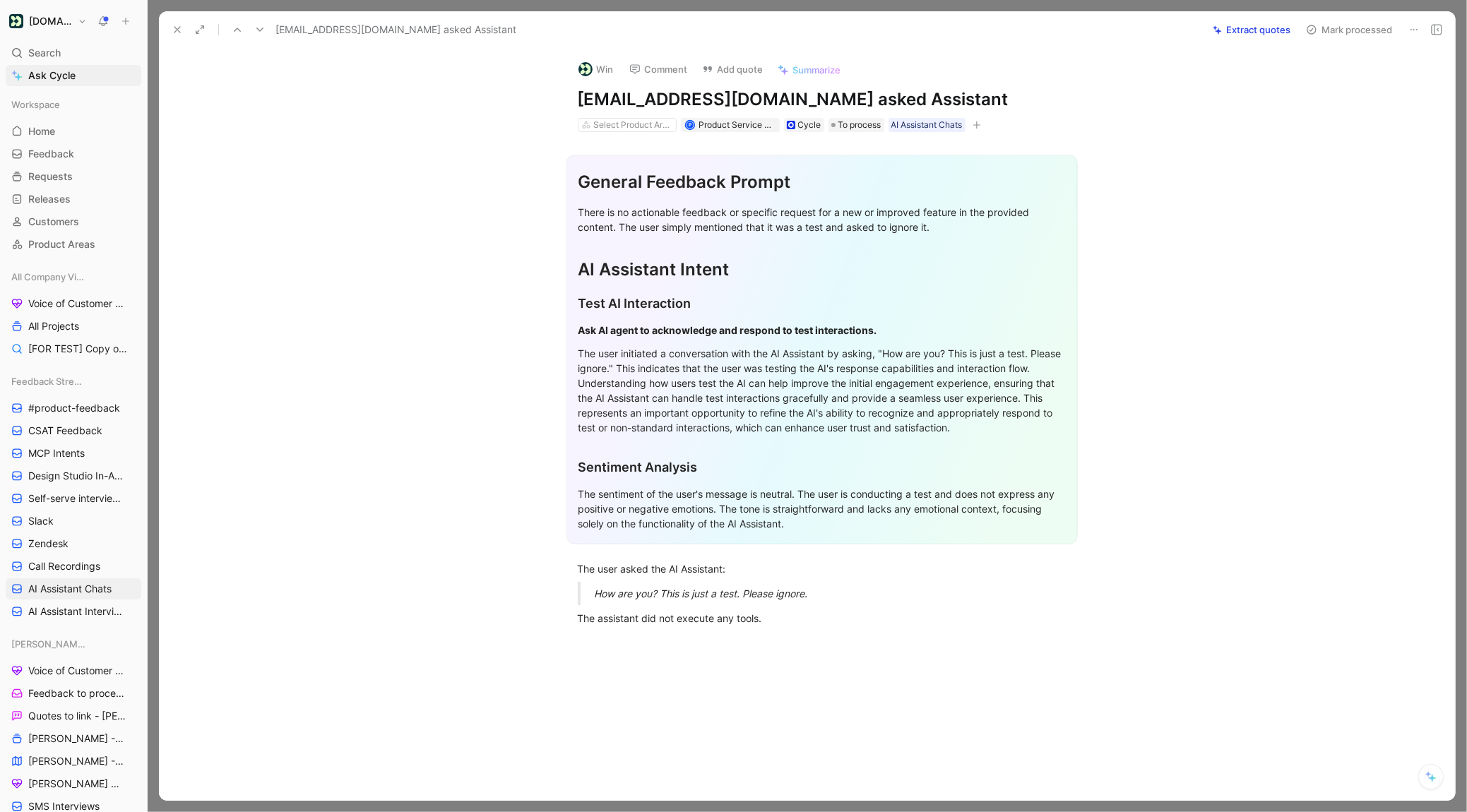
click at [169, 35] on button at bounding box center [177, 29] width 19 height 19
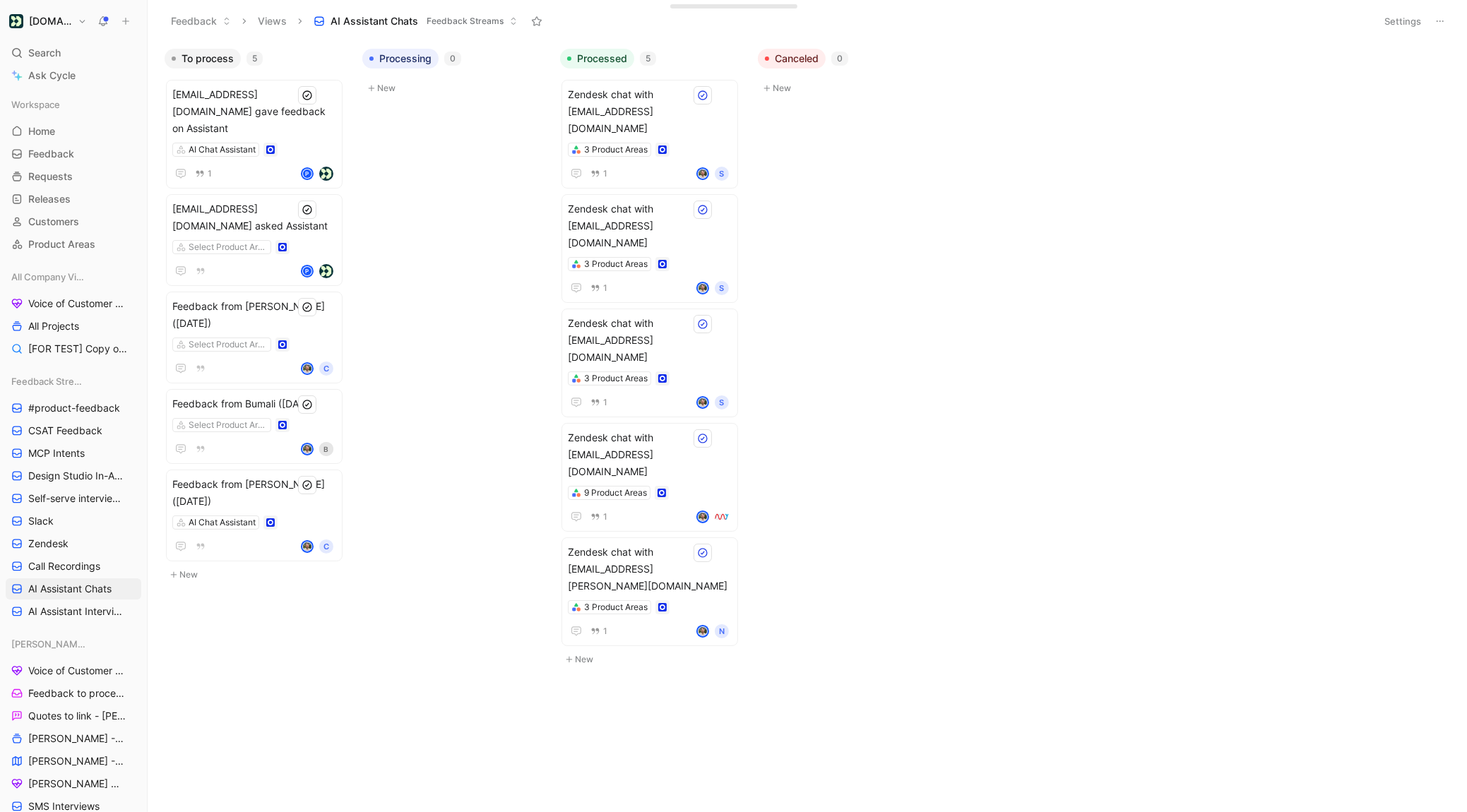
click at [353, 6] on header "Feedback Views AI Assistant Chats Feedback Streams Settings" at bounding box center [807, 21] width 1319 height 43
click at [353, 19] on span "AI Assistant Chats" at bounding box center [374, 21] width 88 height 14
click at [333, 96] on icon "button" at bounding box center [328, 95] width 12 height 12
click at [260, 190] on button "Copy link" at bounding box center [243, 187] width 68 height 19
click at [305, 240] on div "Select Product Areas" at bounding box center [254, 247] width 164 height 14
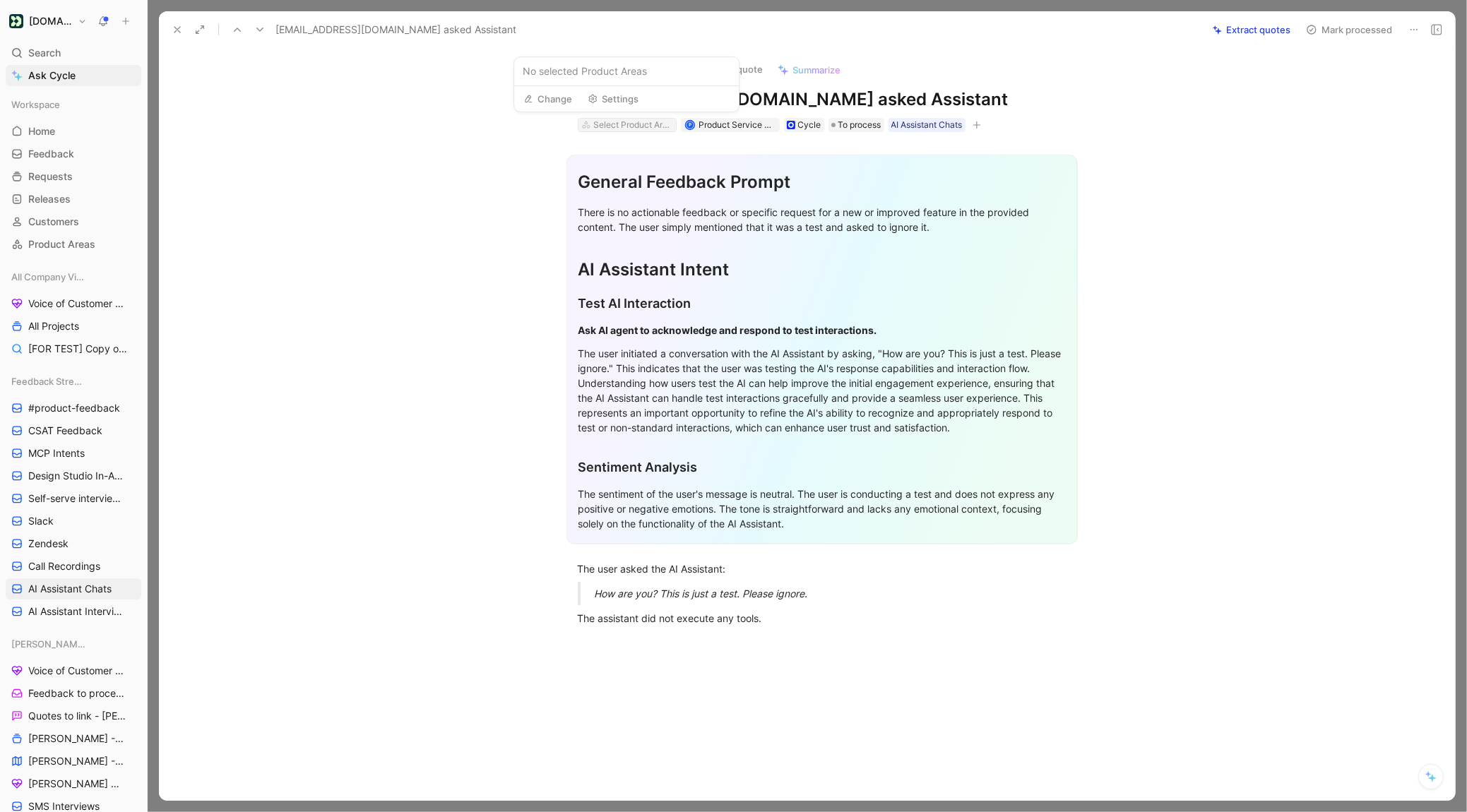
click at [602, 120] on div "Select Product Areas" at bounding box center [633, 125] width 79 height 14
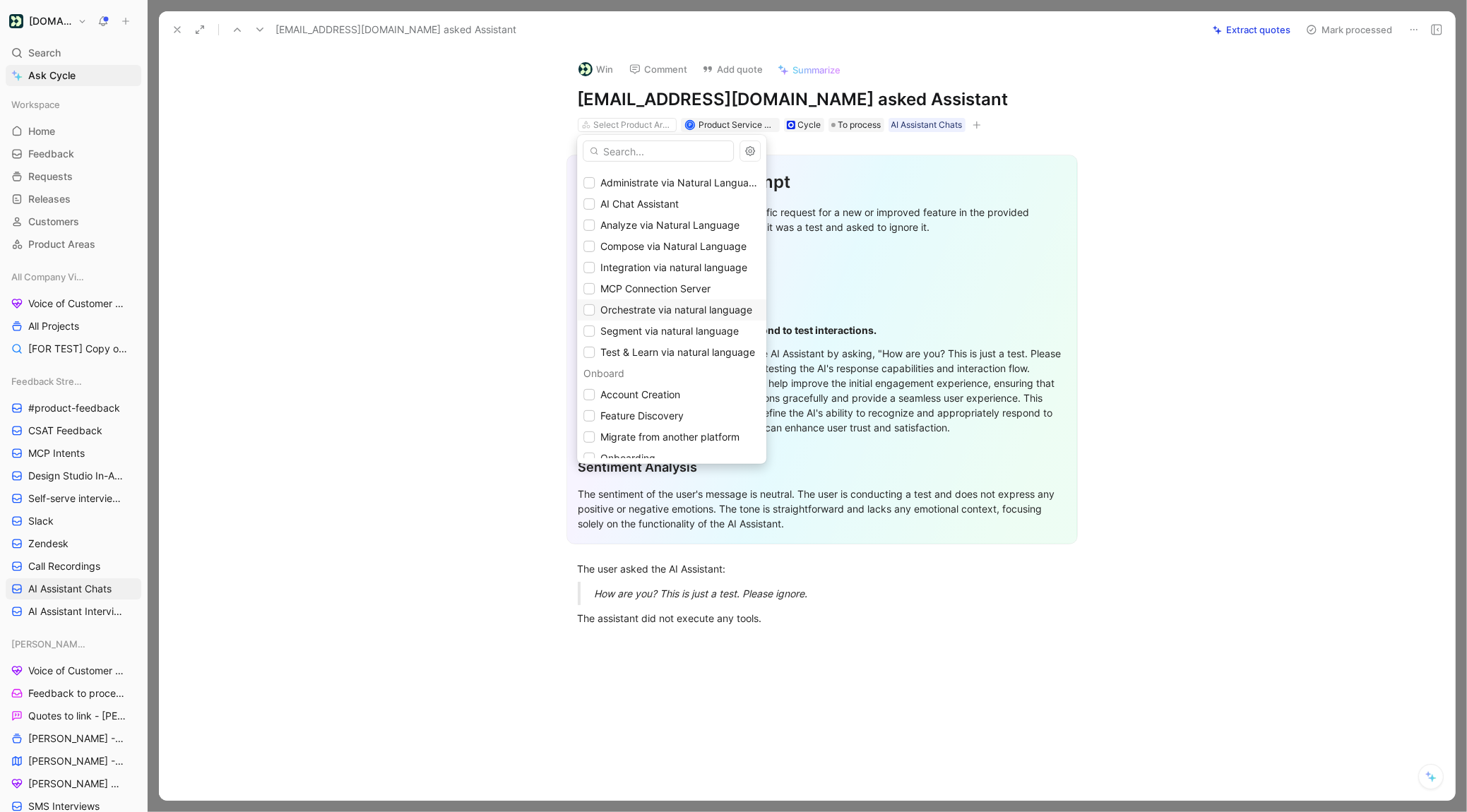
scroll to position [896, 0]
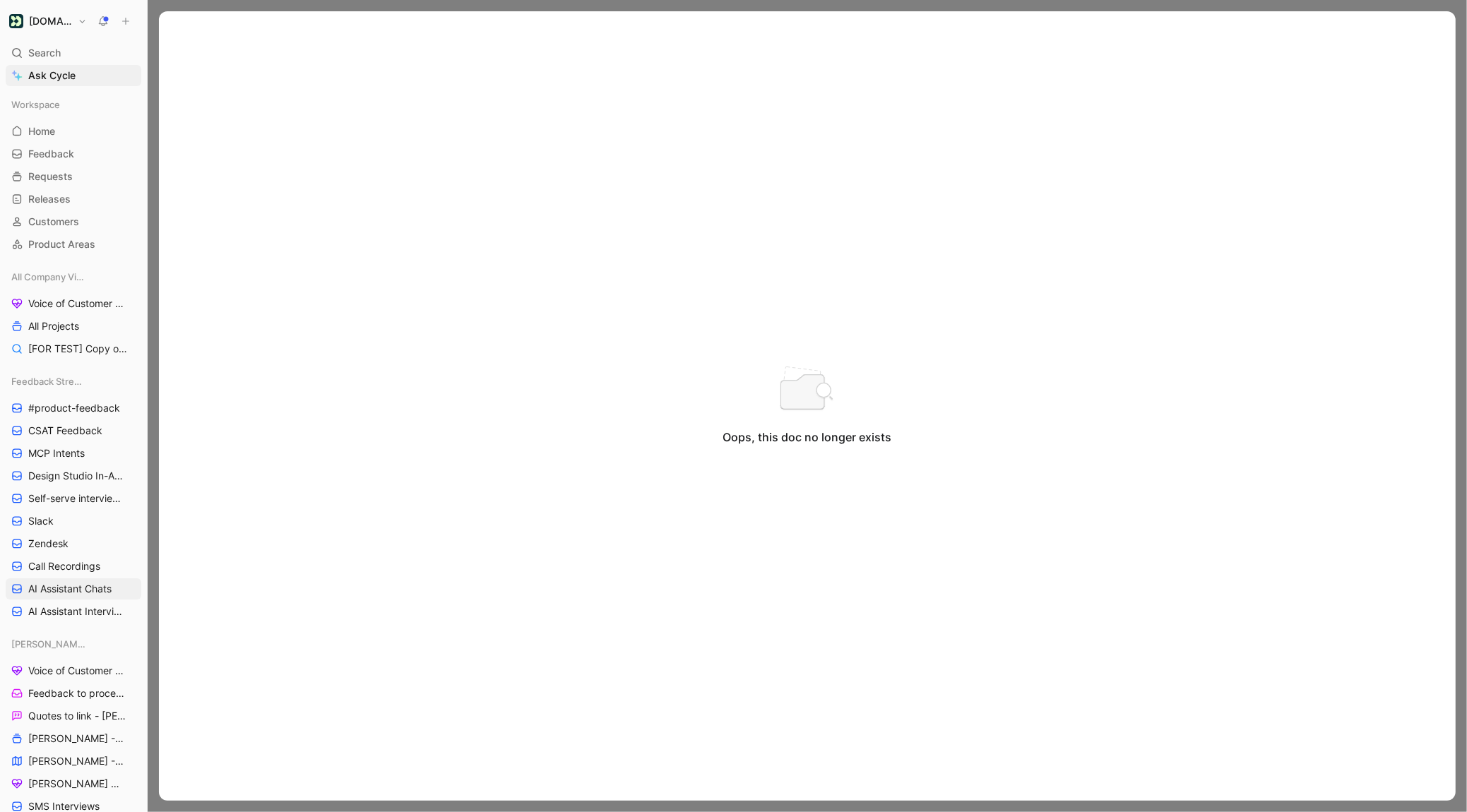
click at [259, 107] on div "Oops, this doc no longer exists" at bounding box center [807, 406] width 1297 height 789
click at [134, 19] on button at bounding box center [126, 21] width 19 height 19
click at [149, 19] on button "New feedback c" at bounding box center [220, 27] width 151 height 24
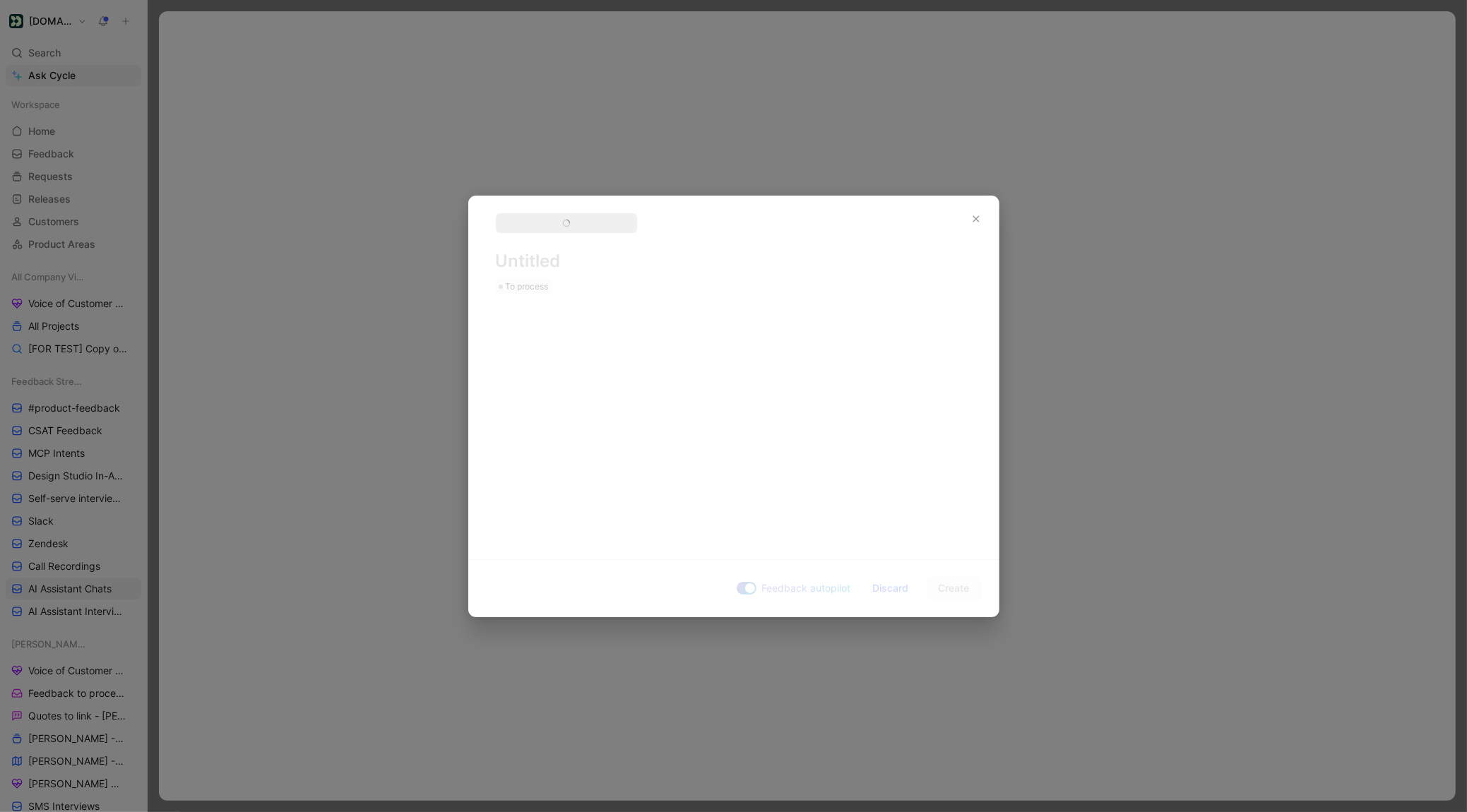
click at [171, 12] on div at bounding box center [734, 406] width 1467 height 812
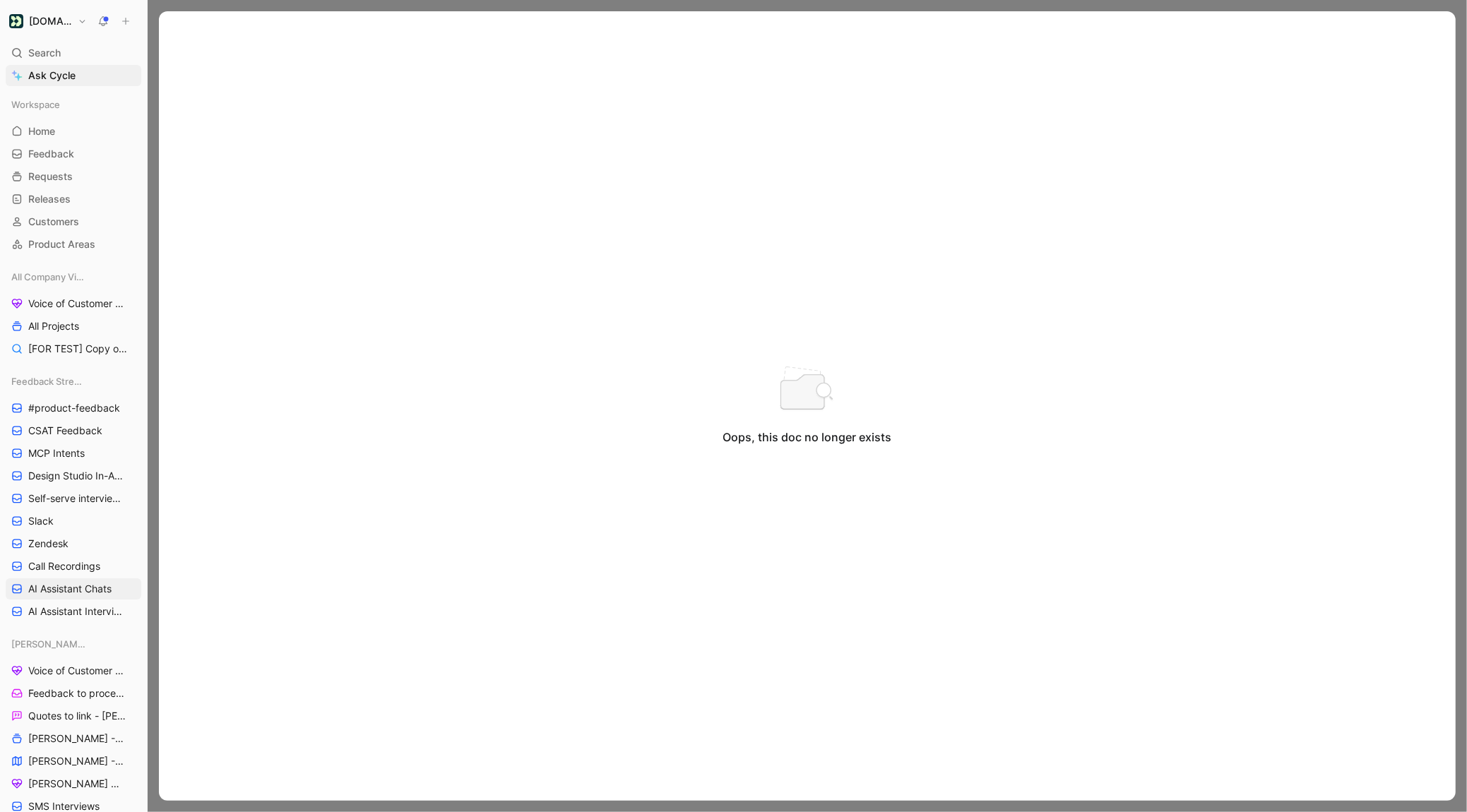
click at [156, 12] on div at bounding box center [807, 406] width 1319 height 812
